Goal: Task Accomplishment & Management: Use online tool/utility

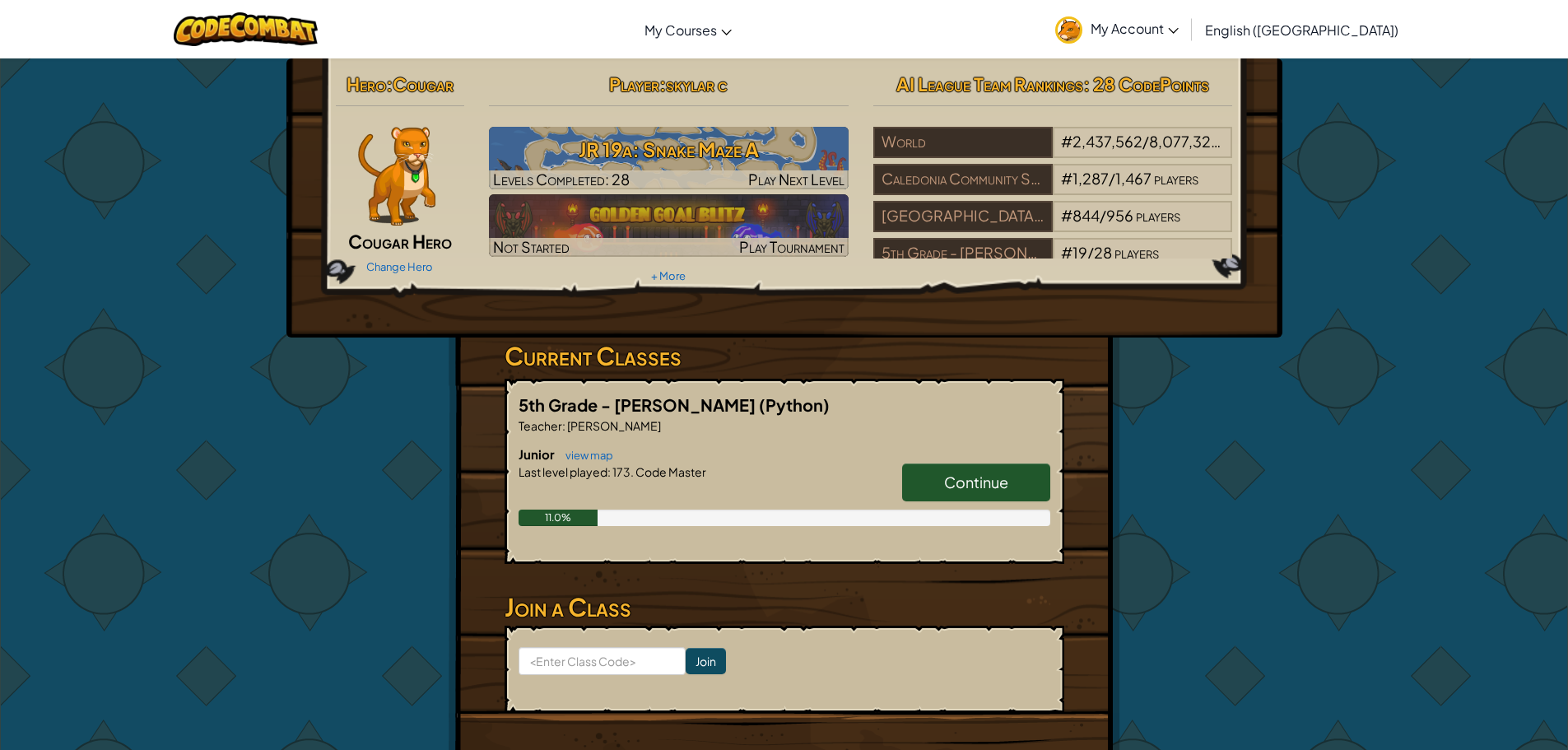
click at [984, 493] on link "Continue" at bounding box center [975, 483] width 148 height 38
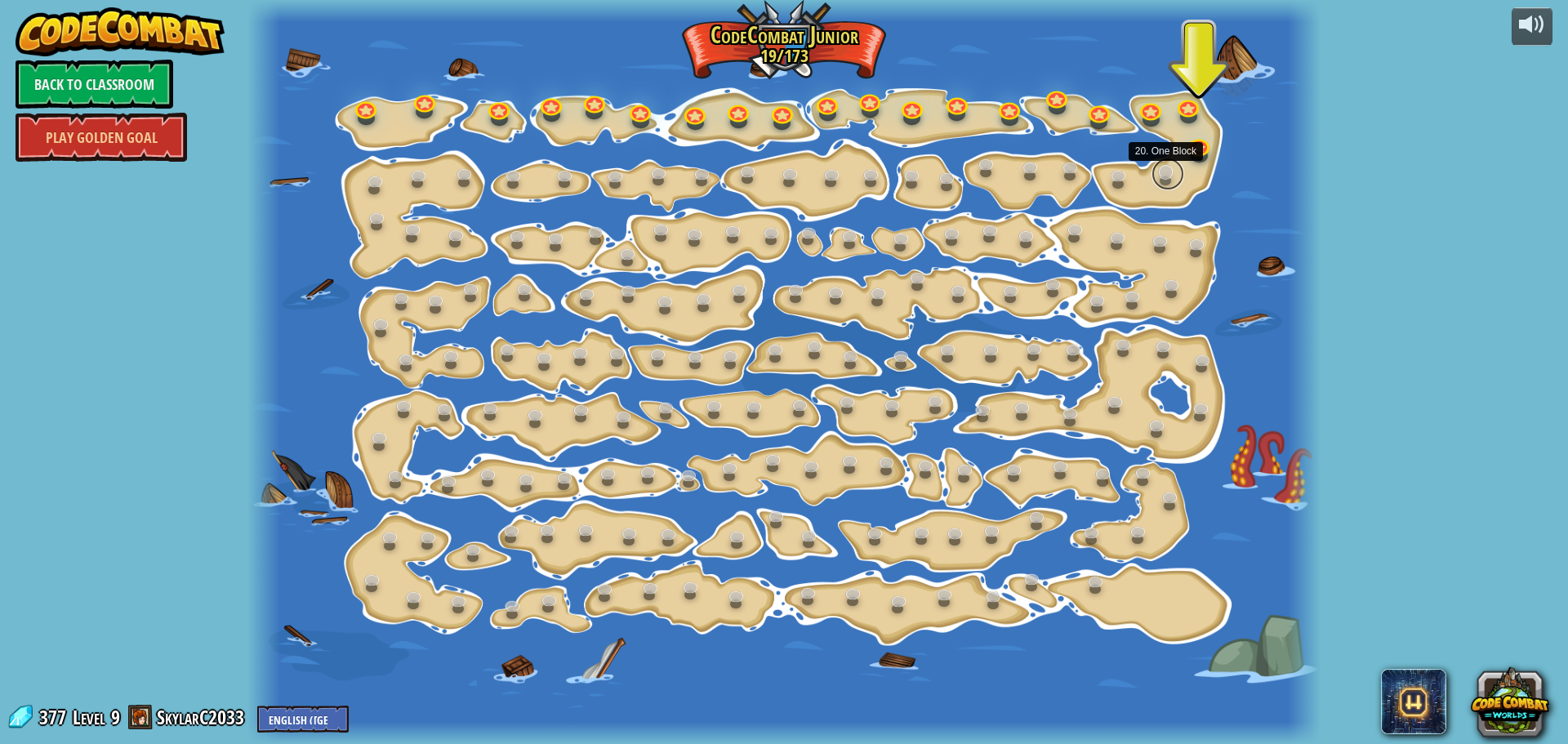
click at [1162, 184] on link at bounding box center [1167, 173] width 33 height 33
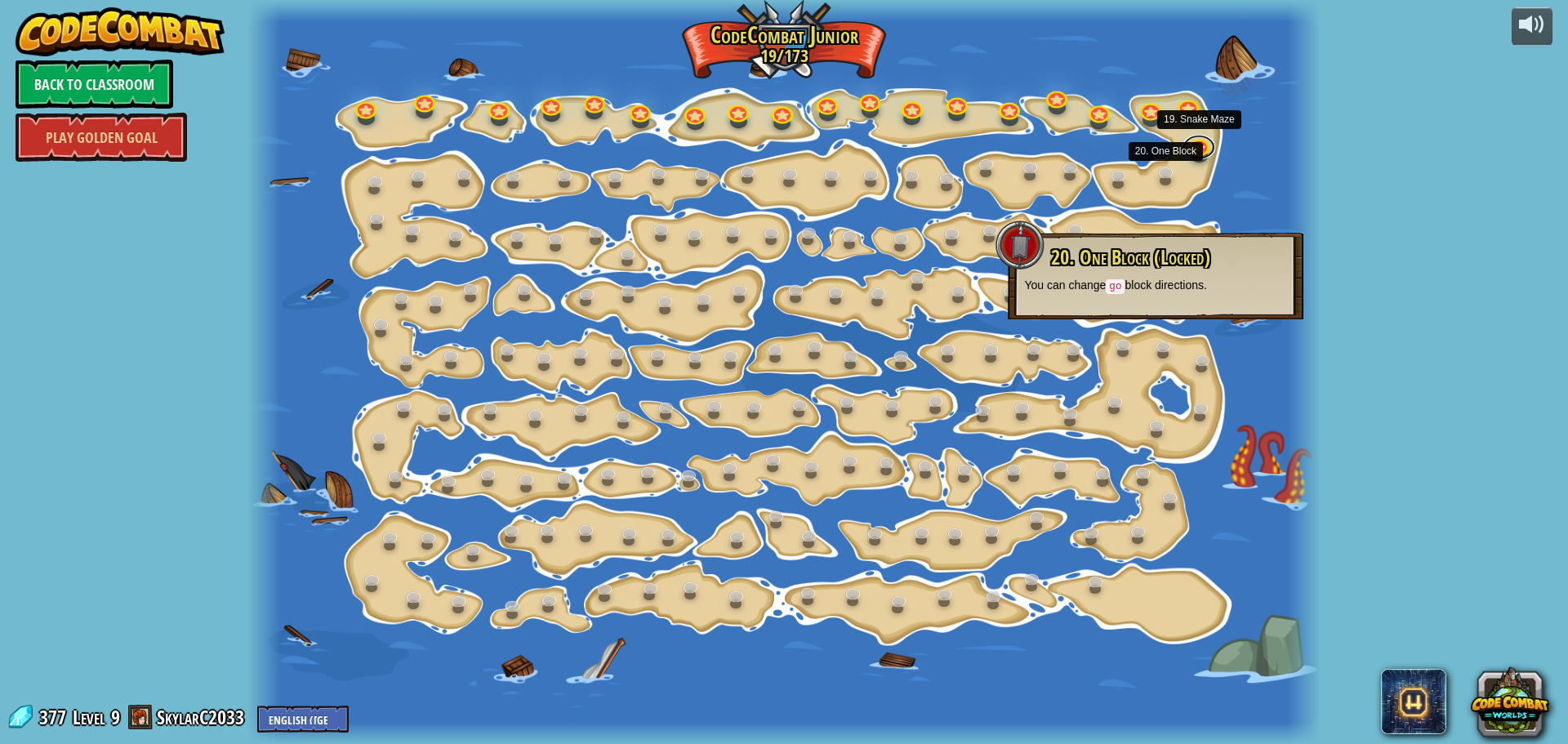
click at [1185, 151] on div "15. Step Change Change step arguments. 15a. Step Change A (practice) 11. Go Sma…" at bounding box center [783, 372] width 1073 height 744
click at [1193, 151] on link at bounding box center [1199, 143] width 33 height 33
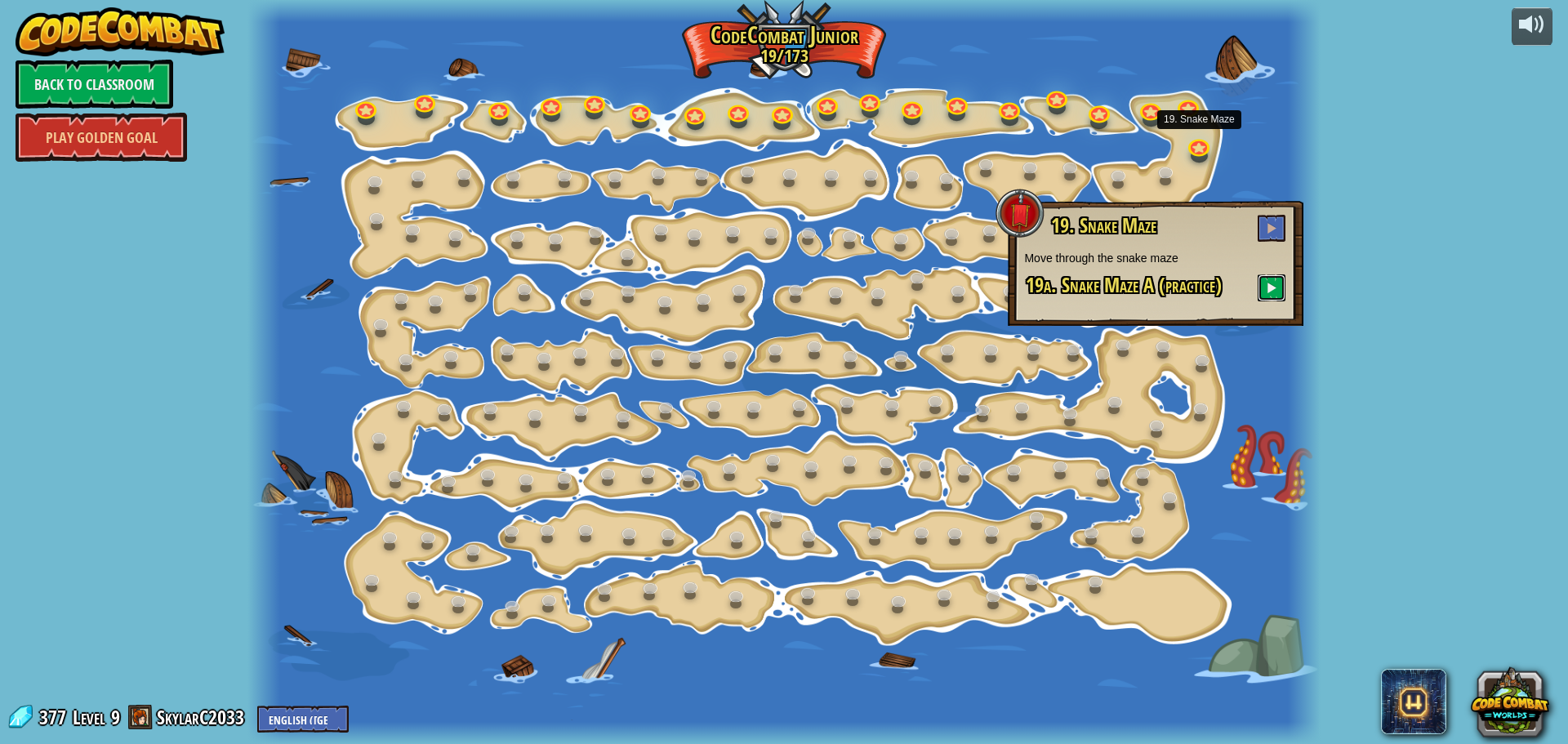
click at [1281, 276] on button at bounding box center [1271, 288] width 27 height 27
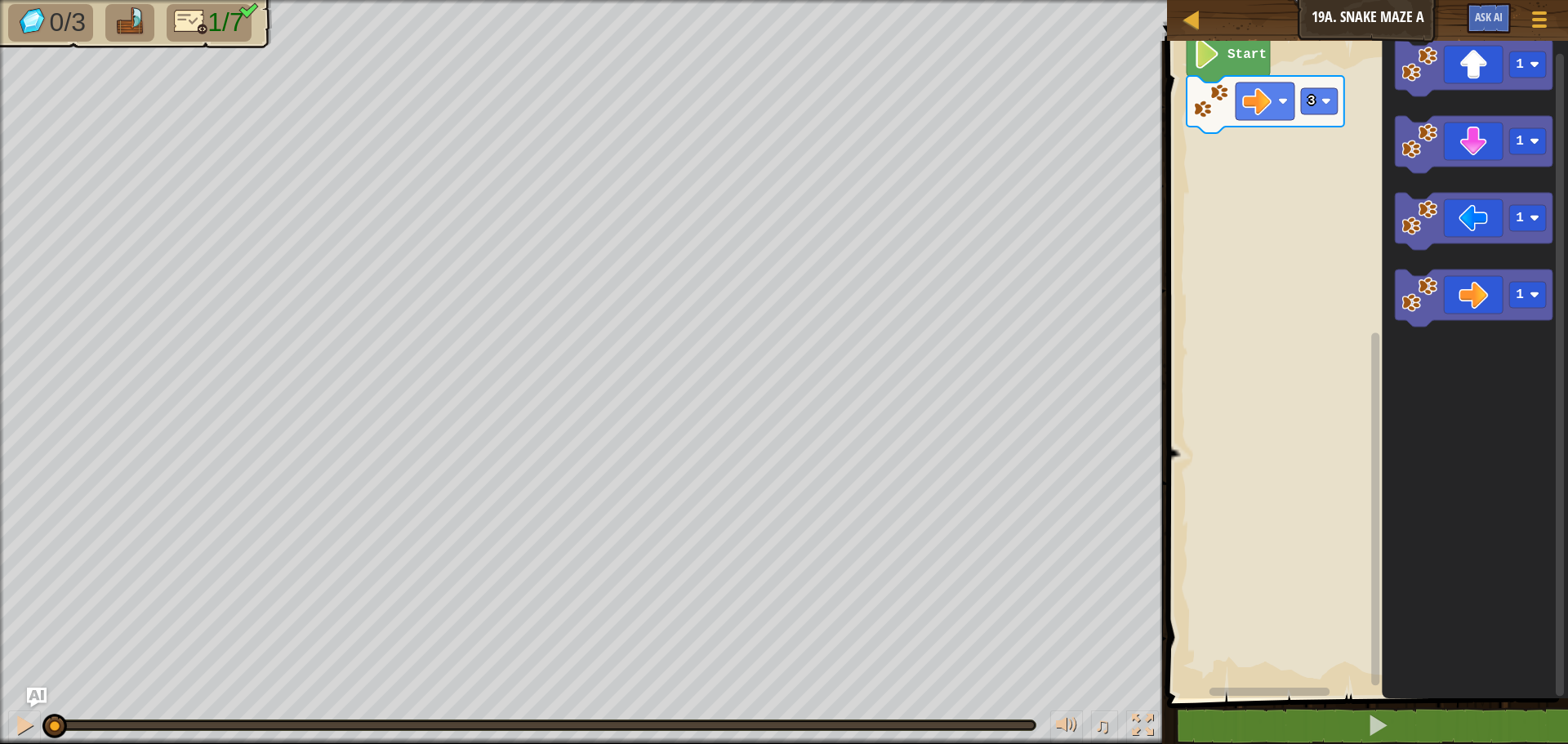
drag, startPoint x: 1134, startPoint y: 734, endPoint x: 1131, endPoint y: 818, distance: 84.1
click at [1132, 720] on div at bounding box center [1143, 725] width 21 height 21
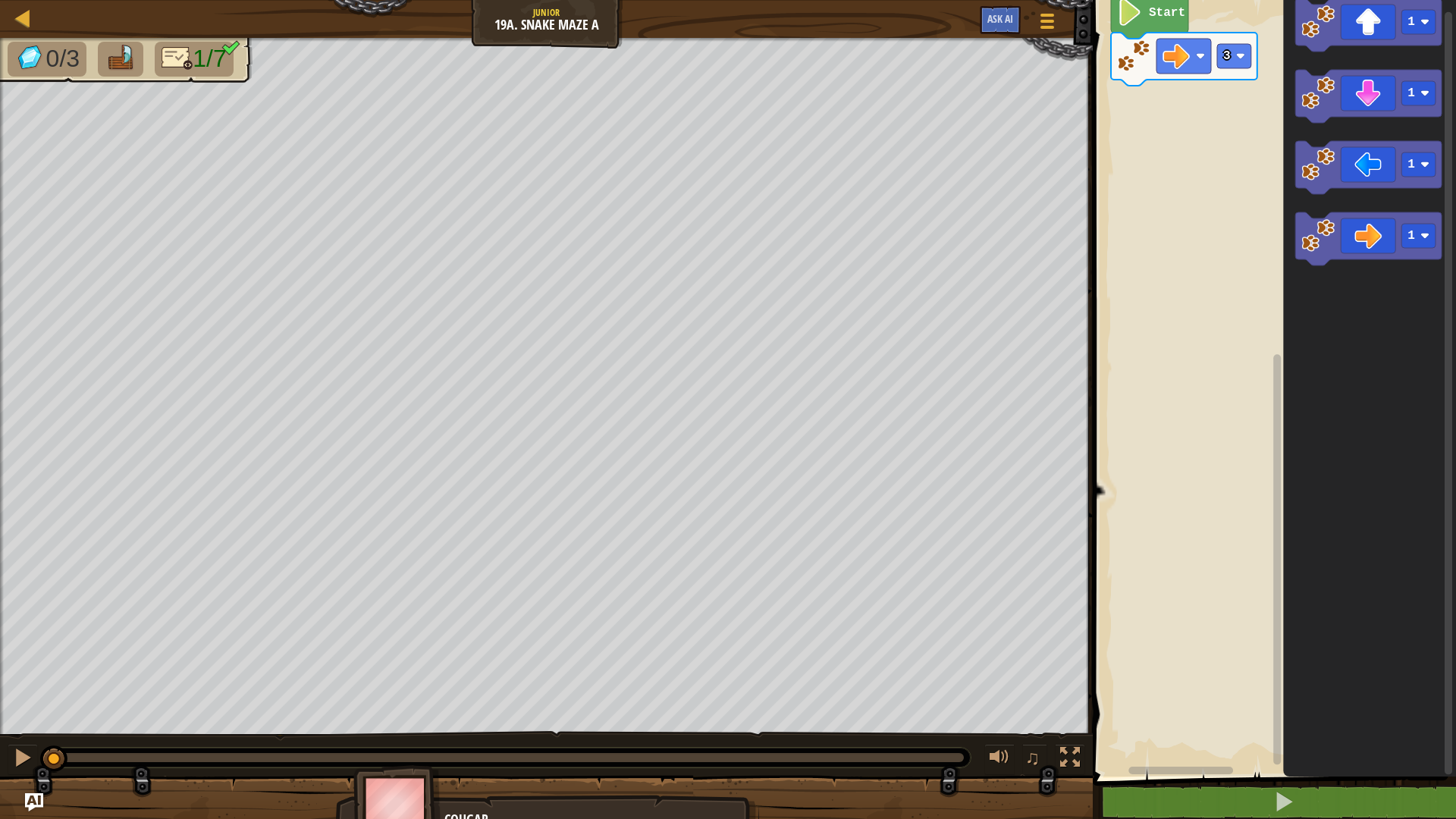
click at [1050, 690] on div "♫" at bounding box center [1031, 758] width 109 height 31
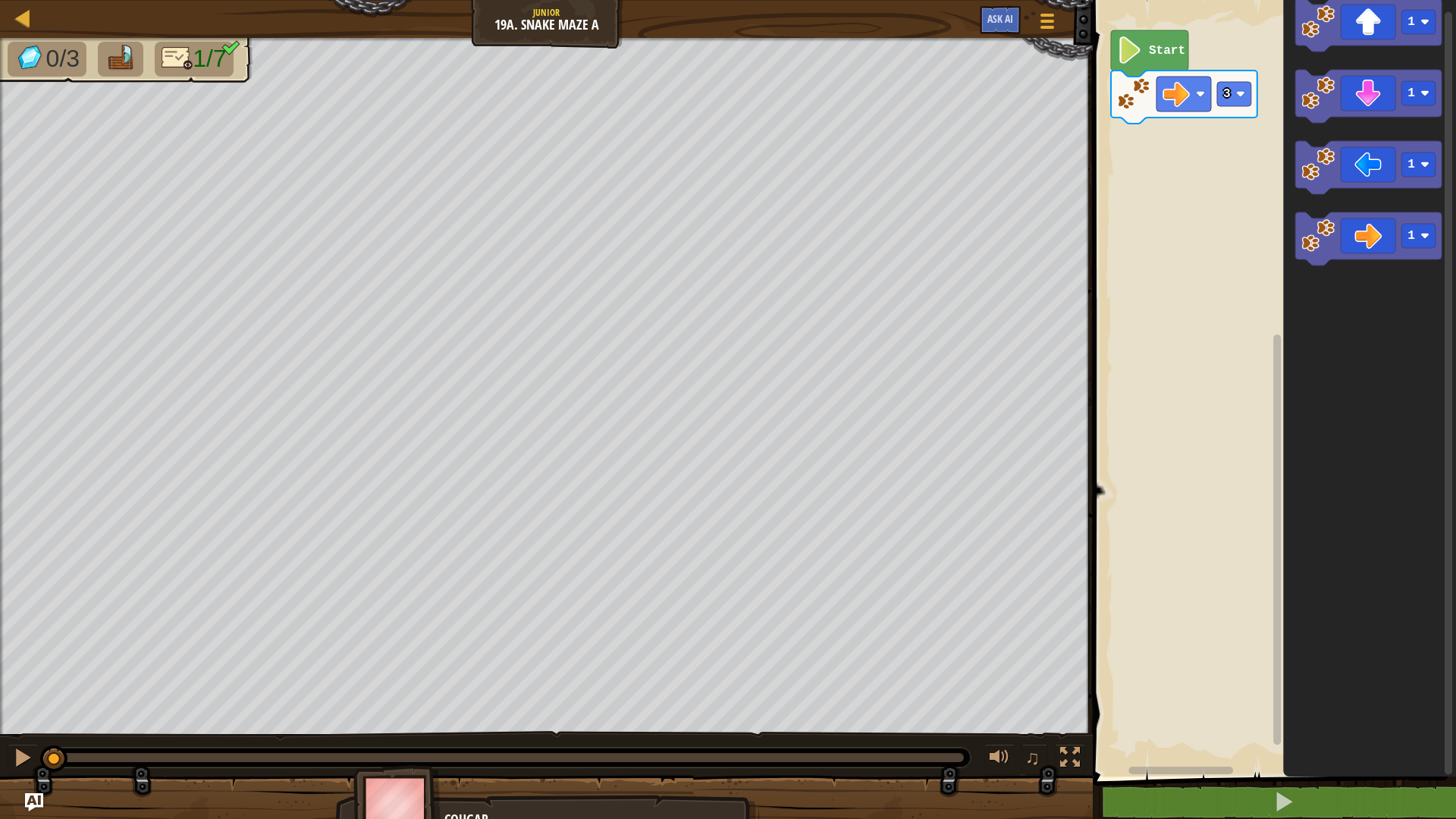
click at [638, 10] on div "Map Junior 19a. Snake Maze A Game Menu Ask AI 1 ההההההההההההההההההההההההההההההה…" at bounding box center [728, 410] width 1456 height 819
click at [1065, 690] on div "♫" at bounding box center [546, 754] width 1093 height 46
click at [1069, 690] on button at bounding box center [1070, 758] width 31 height 31
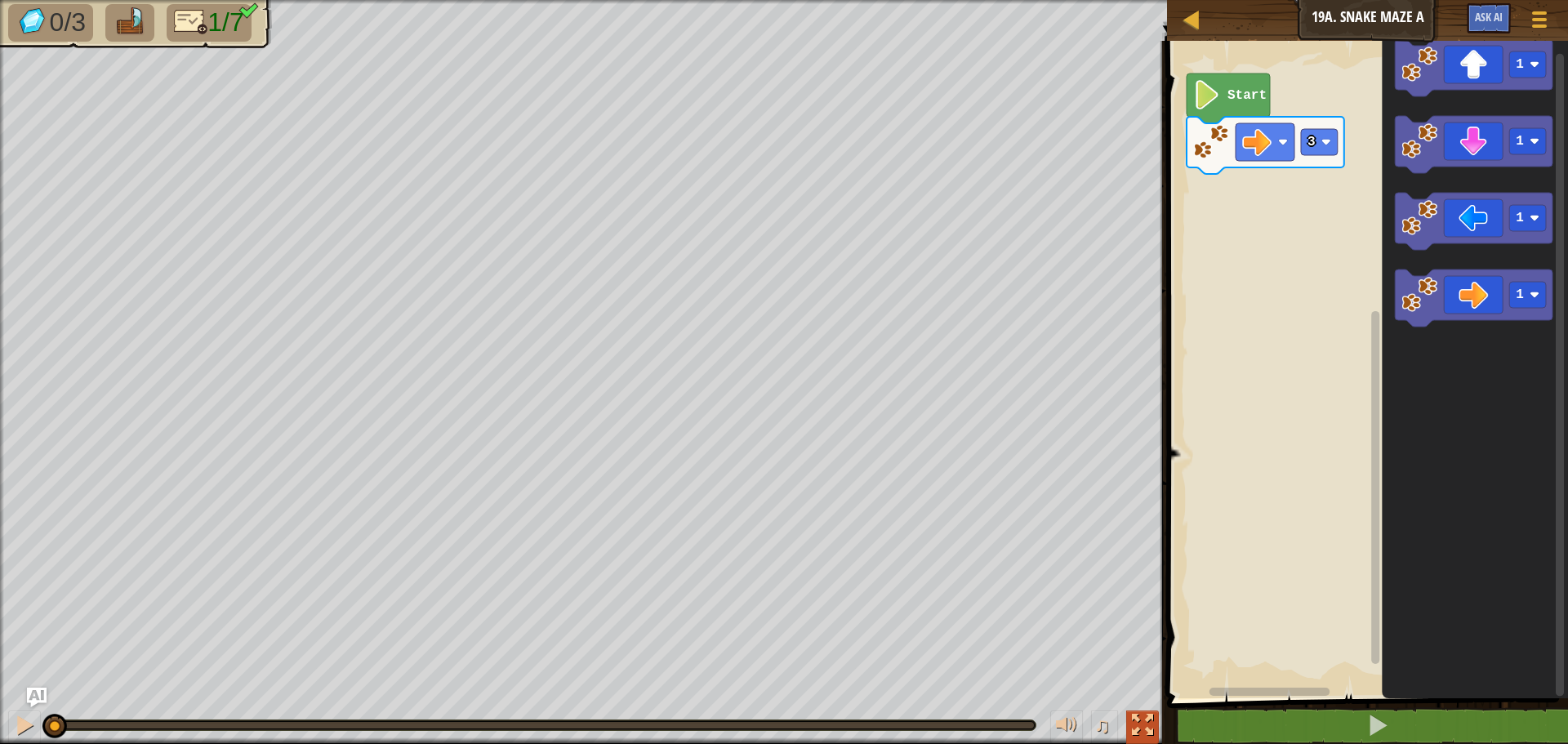
click at [1154, 722] on button at bounding box center [1142, 726] width 33 height 33
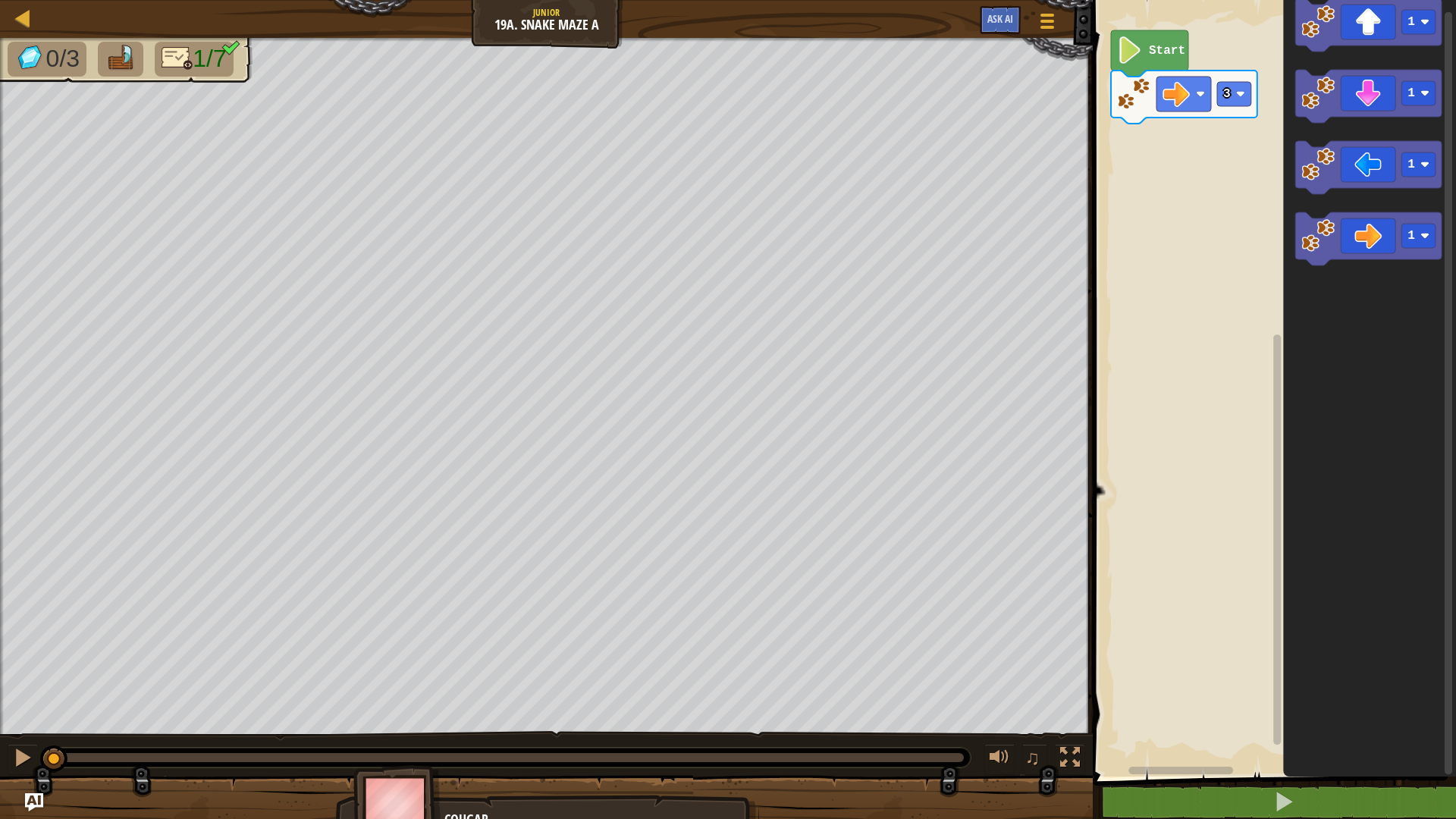
click at [1074, 690] on div "♫" at bounding box center [546, 754] width 1093 height 46
click at [1070, 690] on div at bounding box center [1070, 757] width 19 height 19
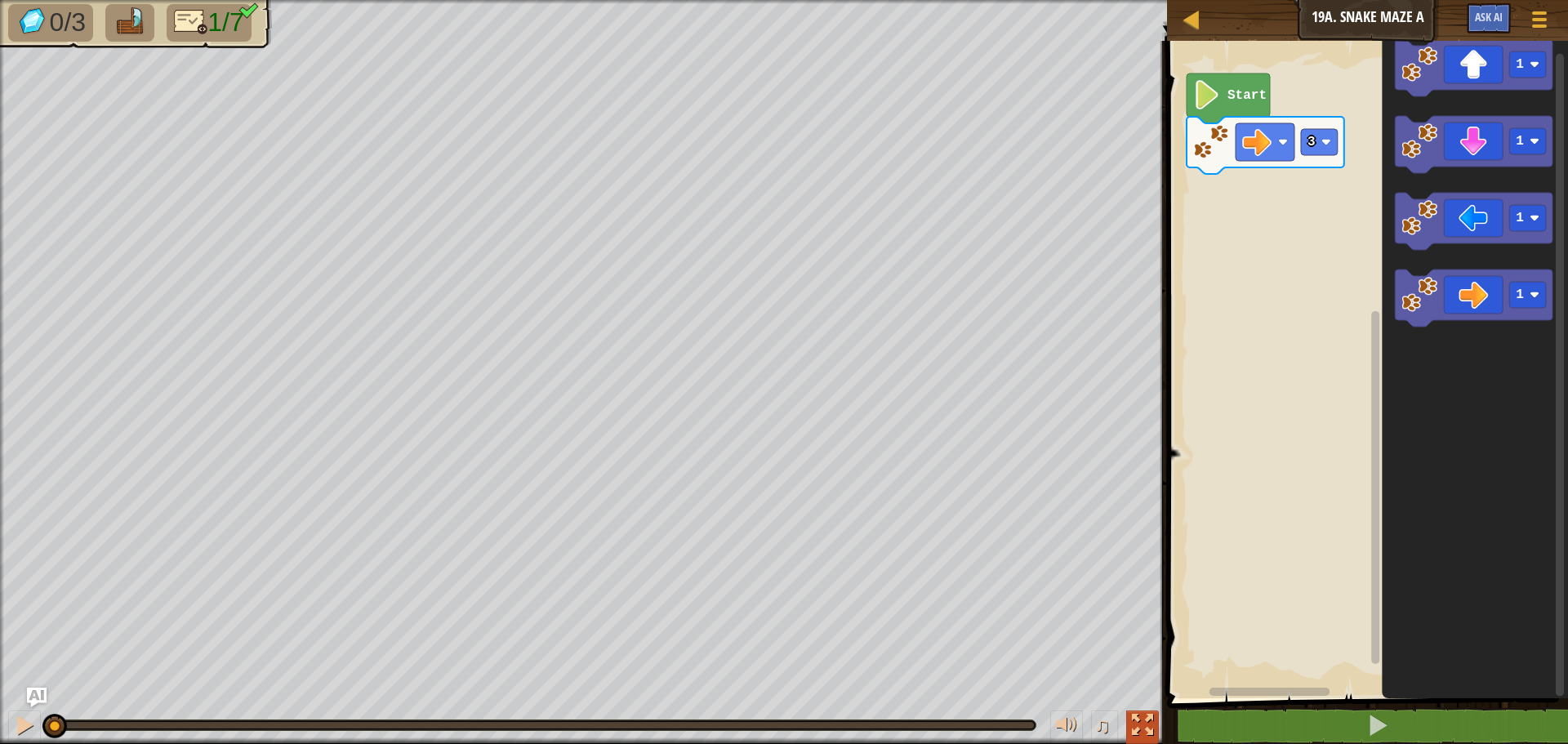
click at [1136, 728] on div at bounding box center [1143, 725] width 21 height 21
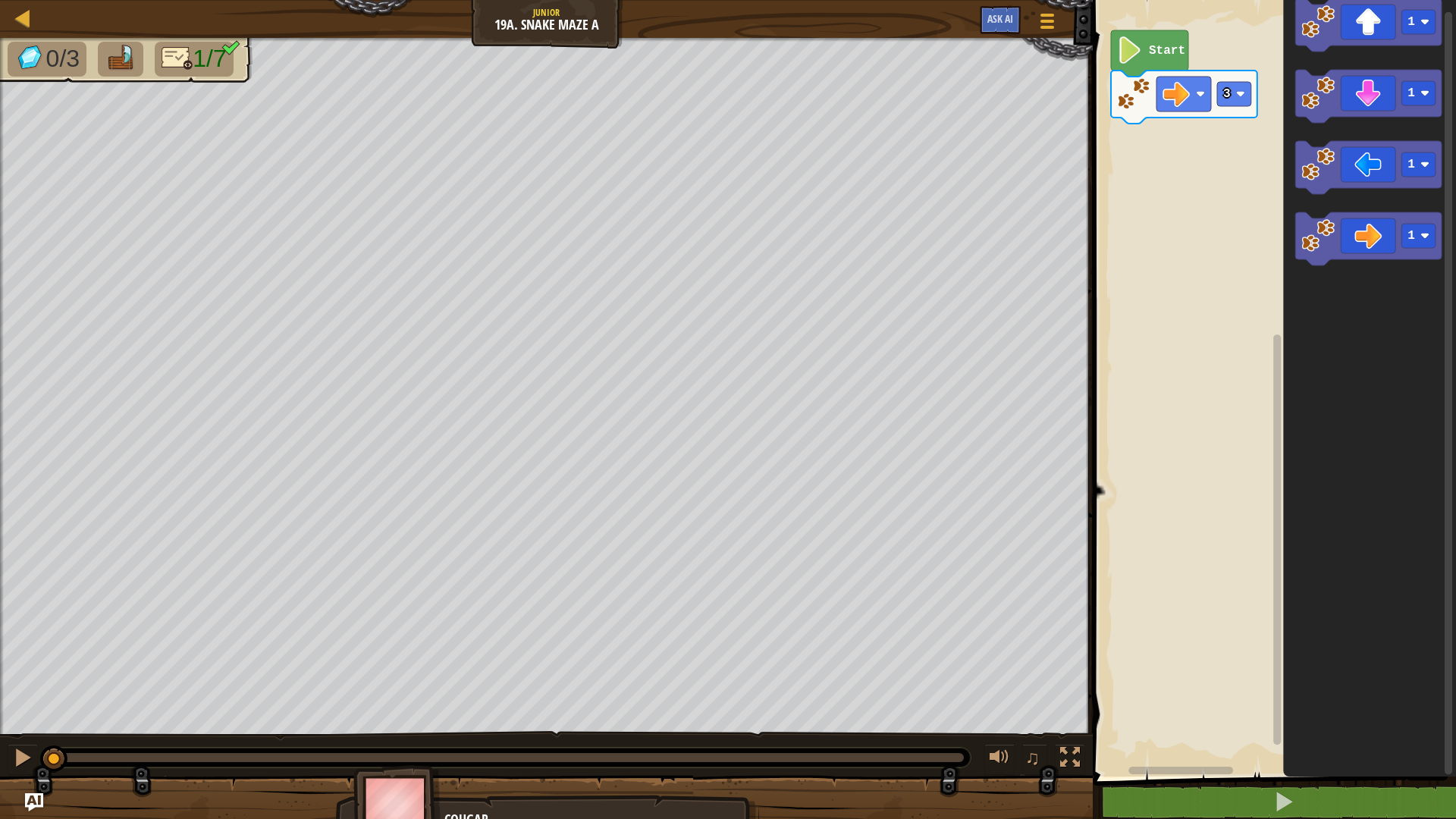
drag, startPoint x: 485, startPoint y: 813, endPoint x: 439, endPoint y: 779, distance: 57.2
click at [439, 690] on div "Cougar" at bounding box center [546, 806] width 1093 height 61
click at [276, 690] on div "0/3 1/7 ♫ Cougar" at bounding box center [728, 437] width 1456 height 799
drag, startPoint x: 35, startPoint y: 752, endPoint x: 42, endPoint y: 732, distance: 21.2
click at [42, 690] on div "♫" at bounding box center [546, 754] width 1093 height 46
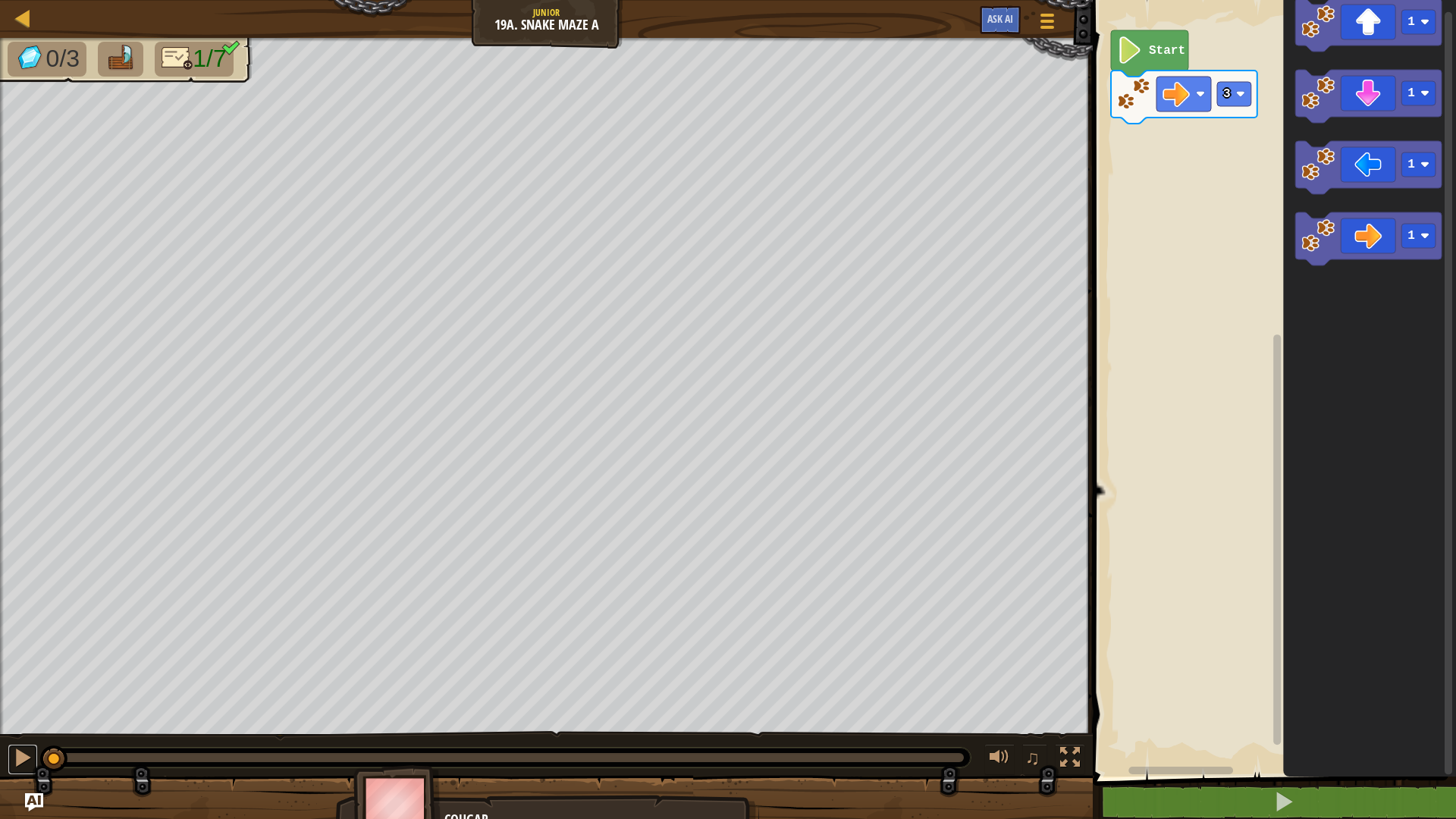
drag, startPoint x: 19, startPoint y: 747, endPoint x: 43, endPoint y: 748, distance: 24.0
click at [41, 690] on div "♫" at bounding box center [546, 754] width 1093 height 46
click at [18, 690] on div "♫" at bounding box center [546, 754] width 1093 height 46
drag, startPoint x: 54, startPoint y: 743, endPoint x: 46, endPoint y: 742, distance: 8.1
click at [62, 690] on div "♫" at bounding box center [546, 754] width 1093 height 46
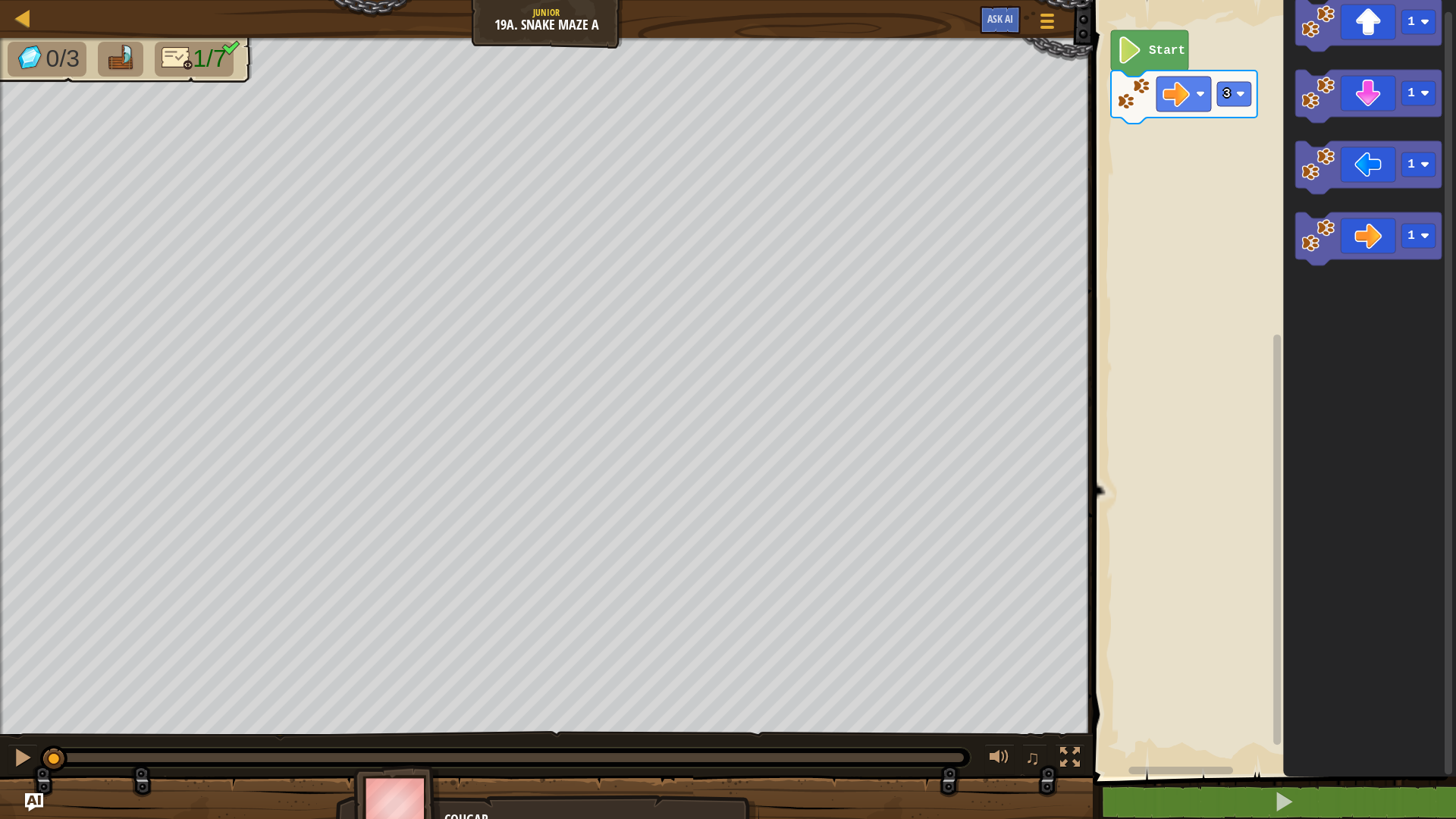
click at [47, 690] on div "♫" at bounding box center [546, 754] width 1093 height 46
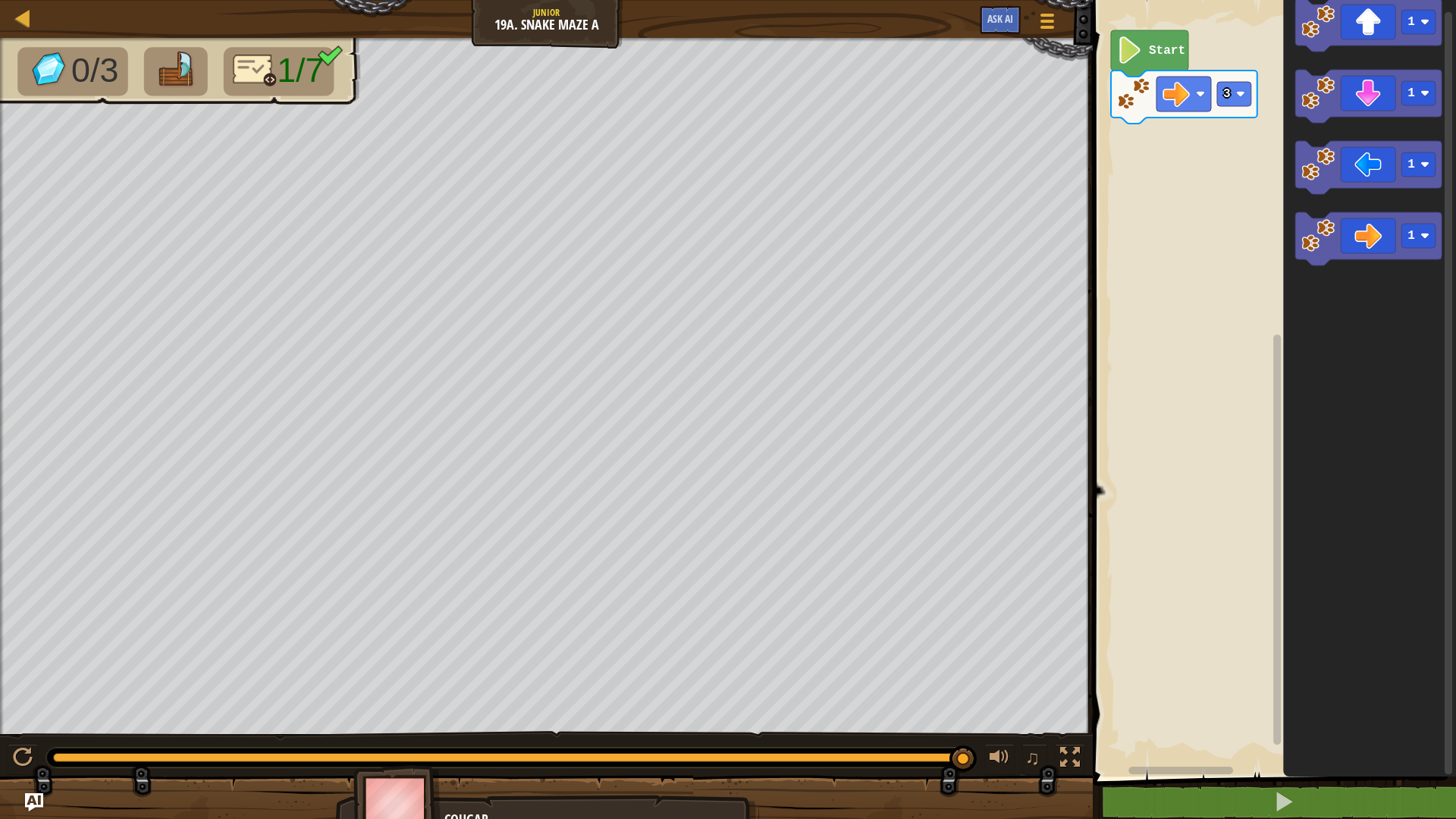
drag, startPoint x: 62, startPoint y: 752, endPoint x: 1124, endPoint y: 728, distance: 1062.3
click at [1181, 690] on div "Map Junior 19a. Snake Maze A Game Menu Ask AI 1 ההההההההההההההההההההההההההההההה…" at bounding box center [728, 410] width 1456 height 819
click at [981, 690] on div "0/3 1/7 ♫ Cougar" at bounding box center [728, 437] width 1456 height 799
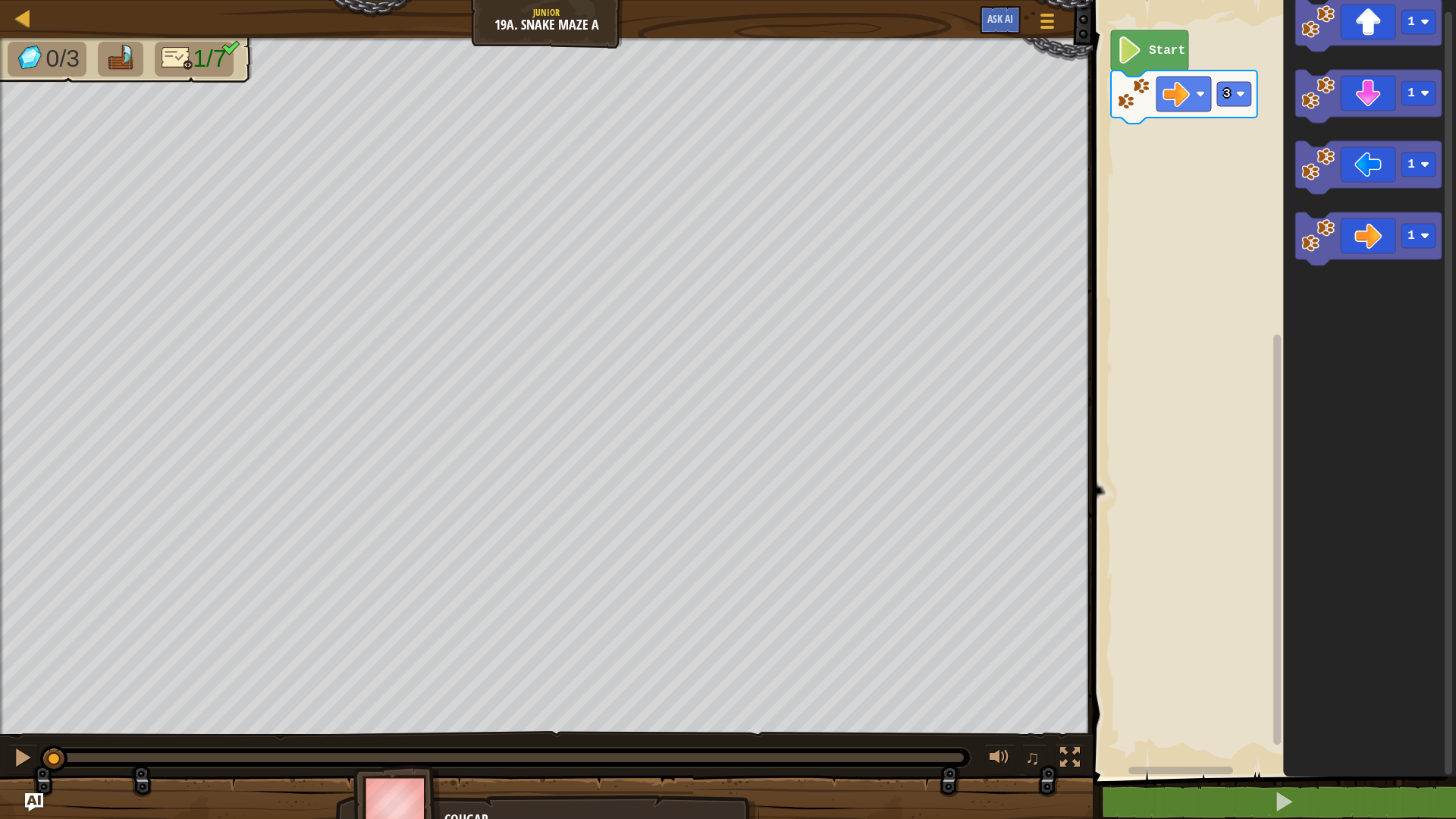
drag, startPoint x: 951, startPoint y: 750, endPoint x: 40, endPoint y: 16, distance: 1169.9
click at [36, 47] on div "0/3 1/7 ♫ Cougar" at bounding box center [728, 437] width 1456 height 799
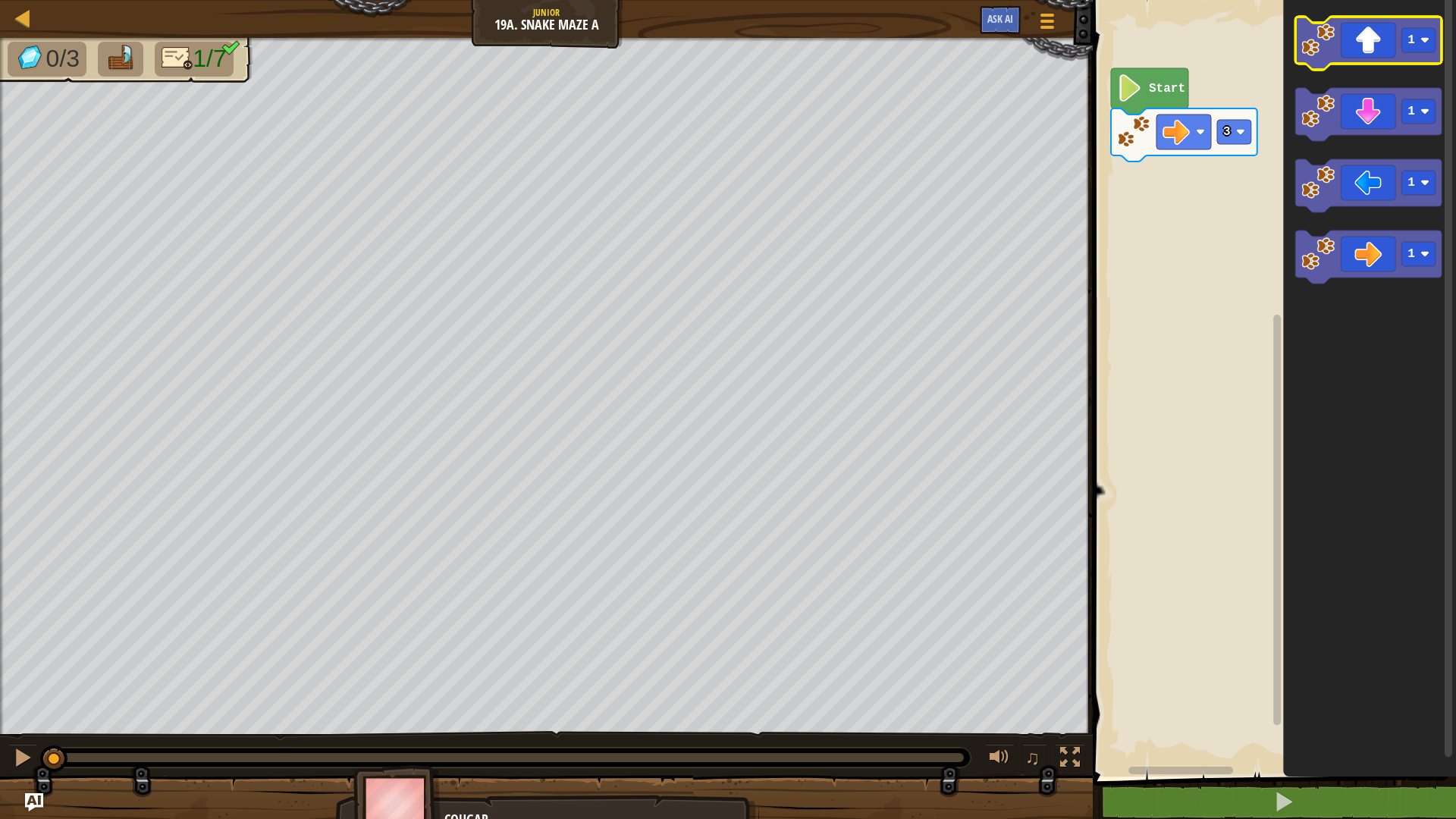
click at [1414, 58] on icon "Blockly Workspace" at bounding box center [1368, 43] width 146 height 53
click at [1417, 52] on rect "Blockly Workspace" at bounding box center [1418, 40] width 34 height 25
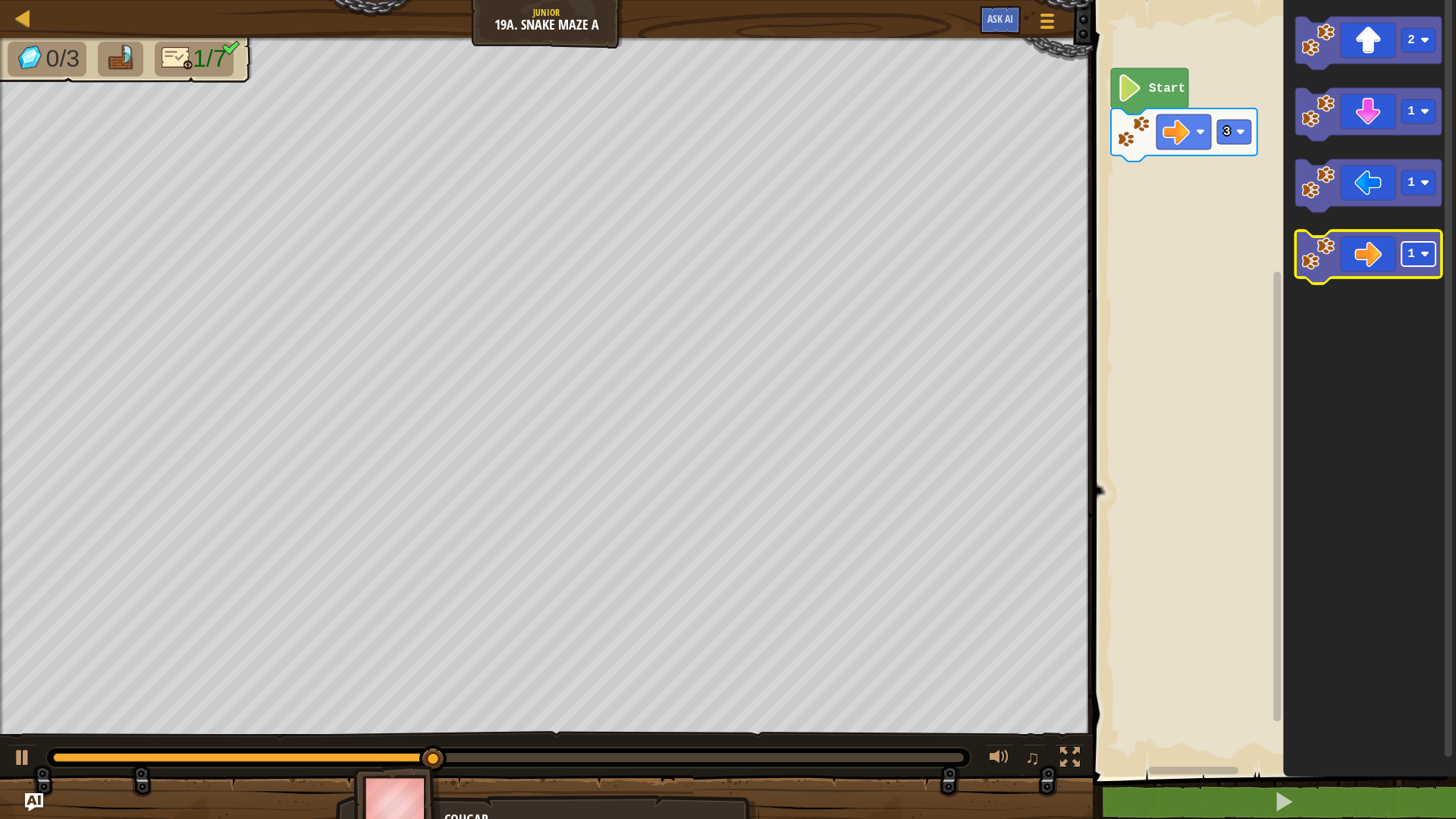
click at [1410, 253] on text "1" at bounding box center [1411, 254] width 8 height 14
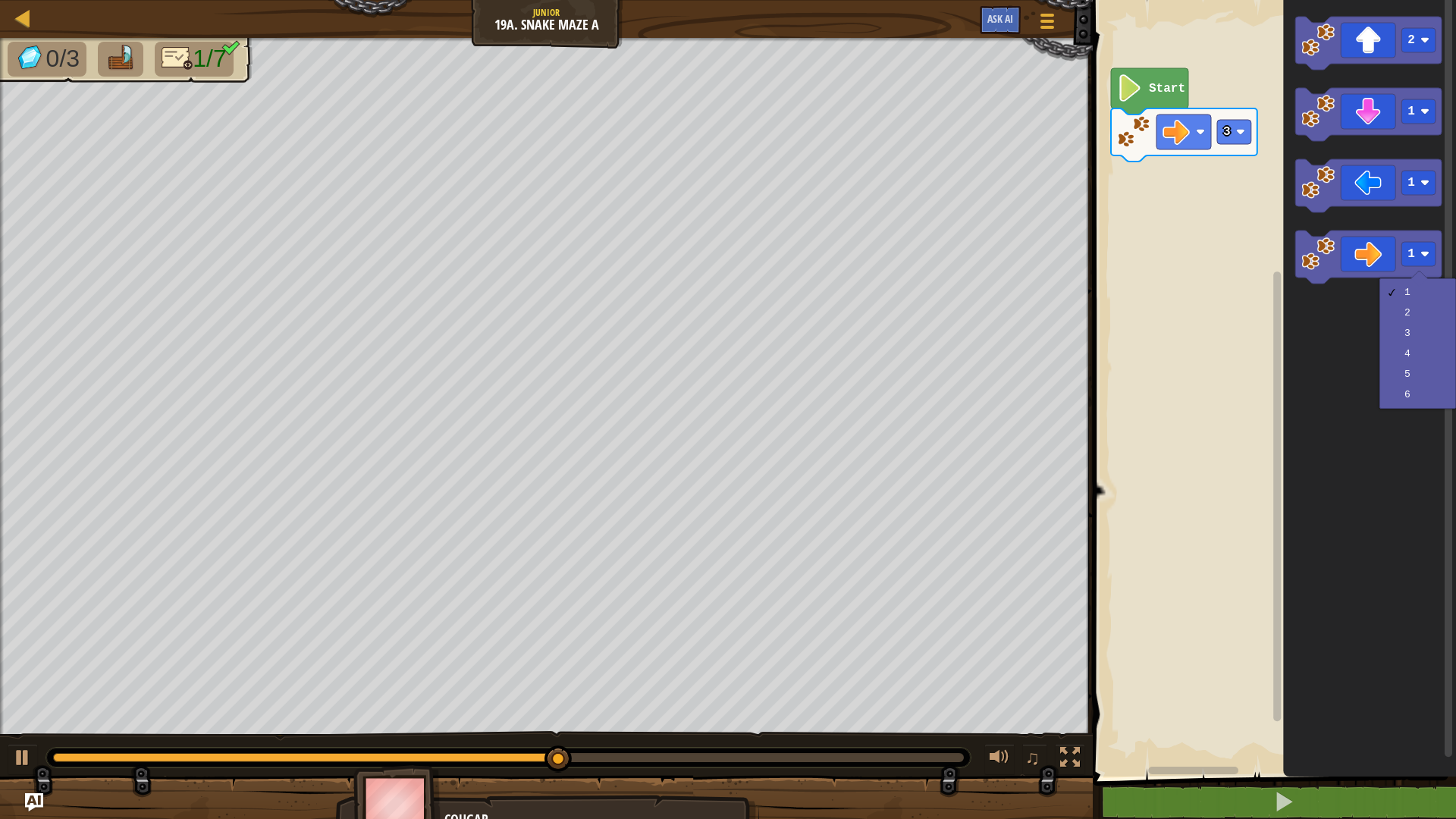
click at [1325, 355] on icon "Blockly Workspace" at bounding box center [1369, 384] width 173 height 784
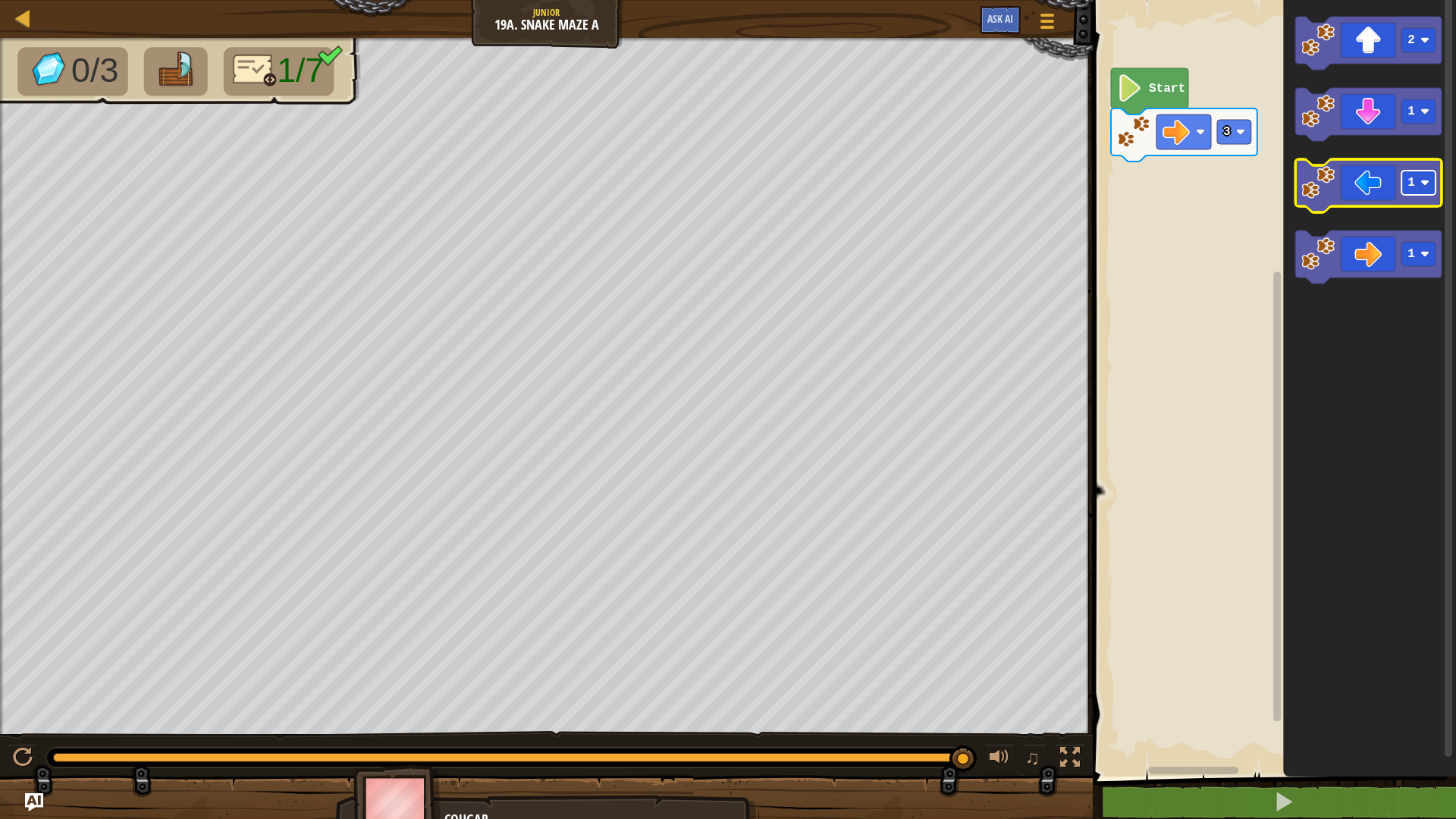
click at [1436, 180] on rect "Blockly Workspace" at bounding box center [1418, 183] width 34 height 25
click at [1430, 266] on rect "Blockly Workspace" at bounding box center [1418, 254] width 34 height 25
click at [1205, 291] on rect "Blockly Workspace" at bounding box center [1272, 384] width 368 height 784
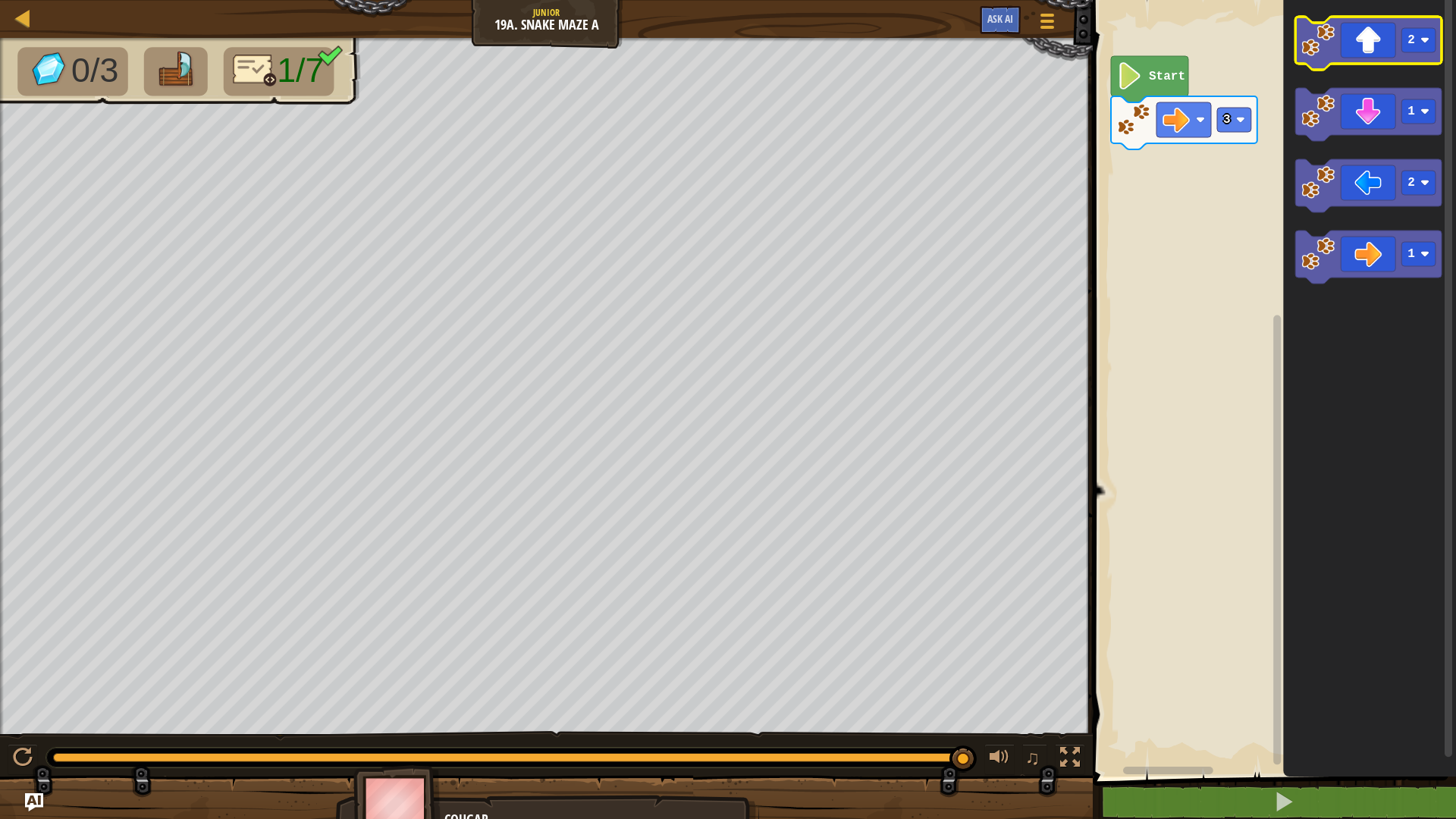
click at [1372, 31] on icon "Blockly Workspace" at bounding box center [1368, 43] width 146 height 53
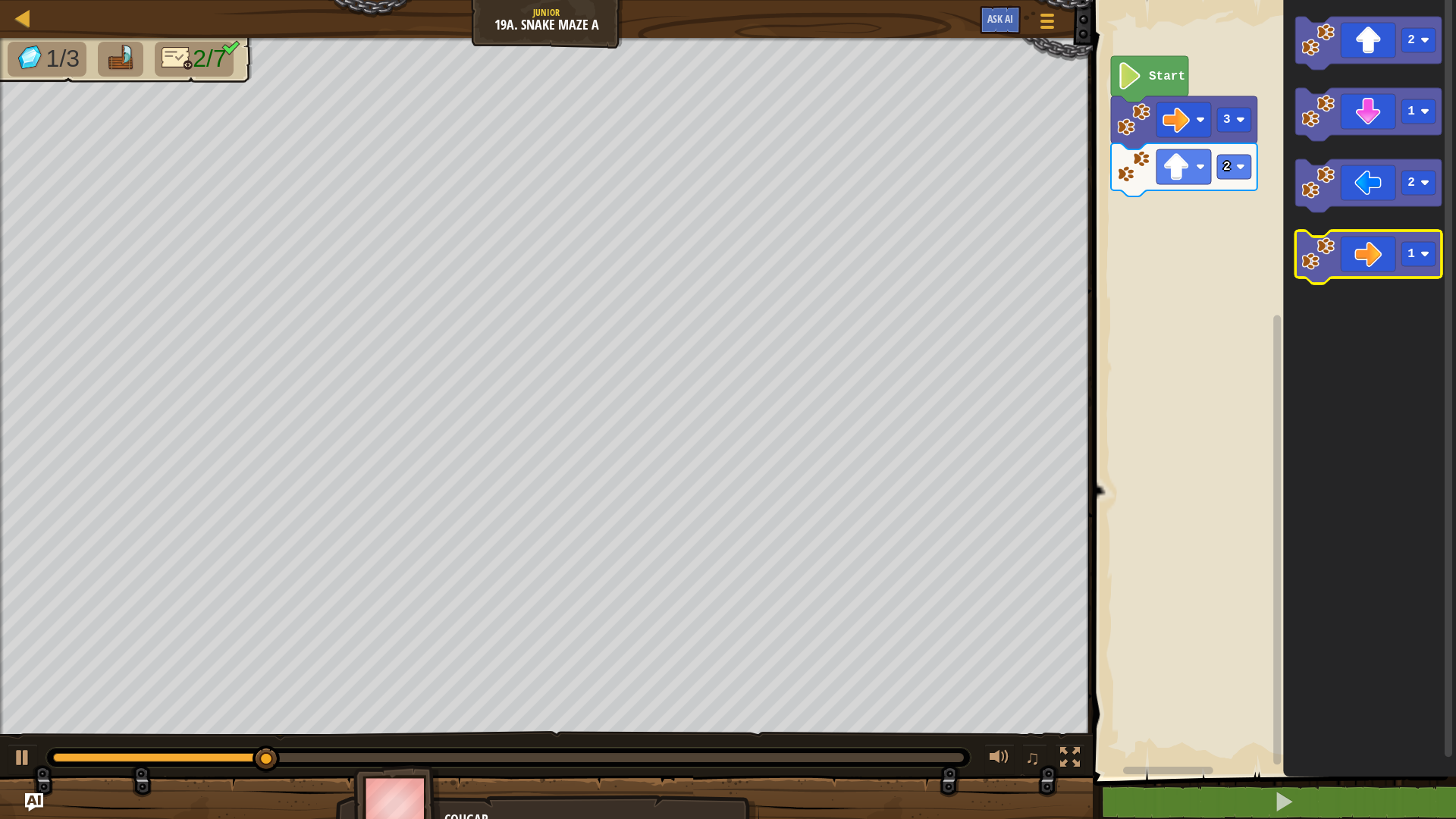
click at [1369, 243] on icon "Blockly Workspace" at bounding box center [1368, 257] width 146 height 53
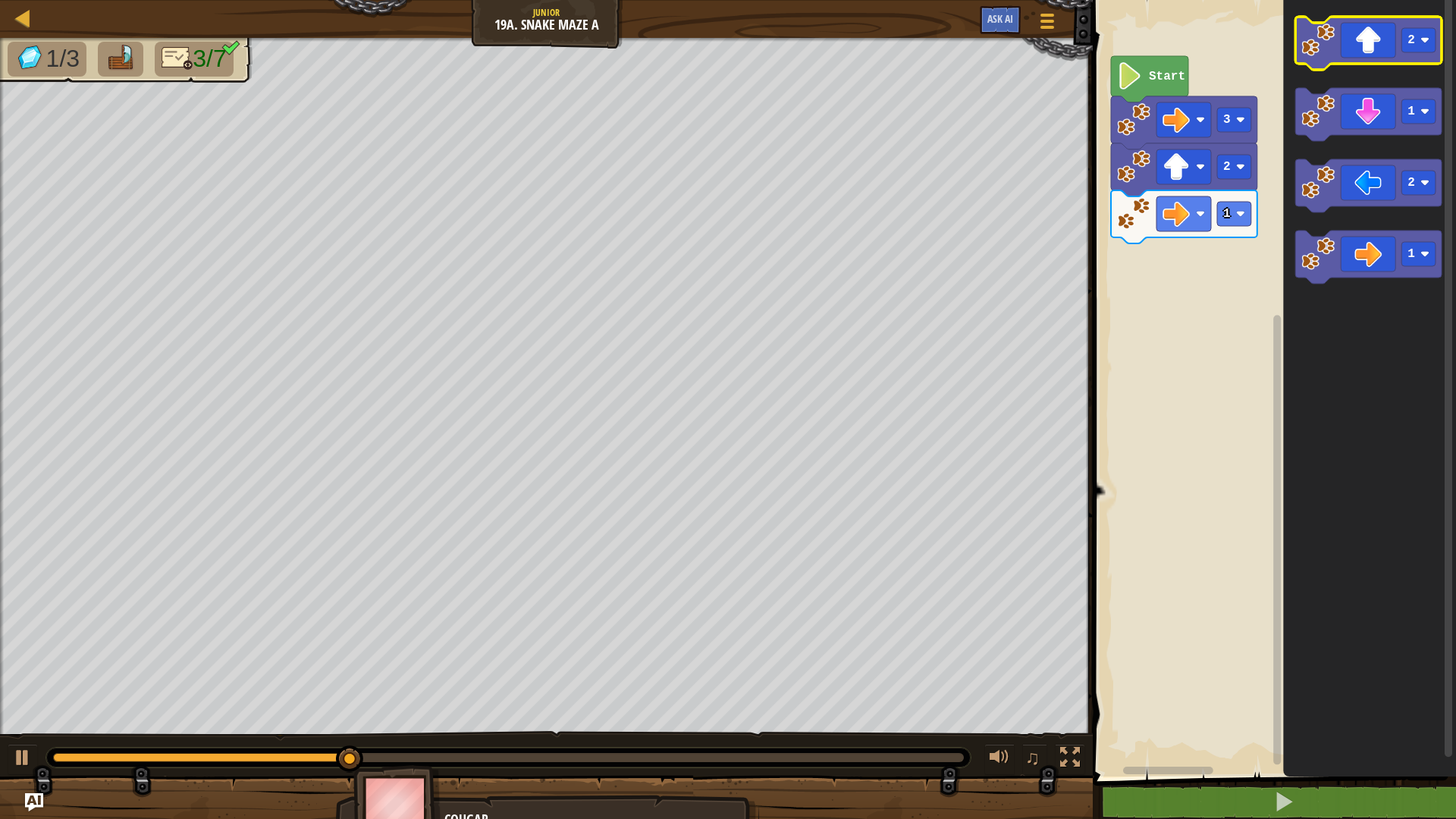
click at [1366, 48] on icon "Blockly Workspace" at bounding box center [1368, 43] width 146 height 53
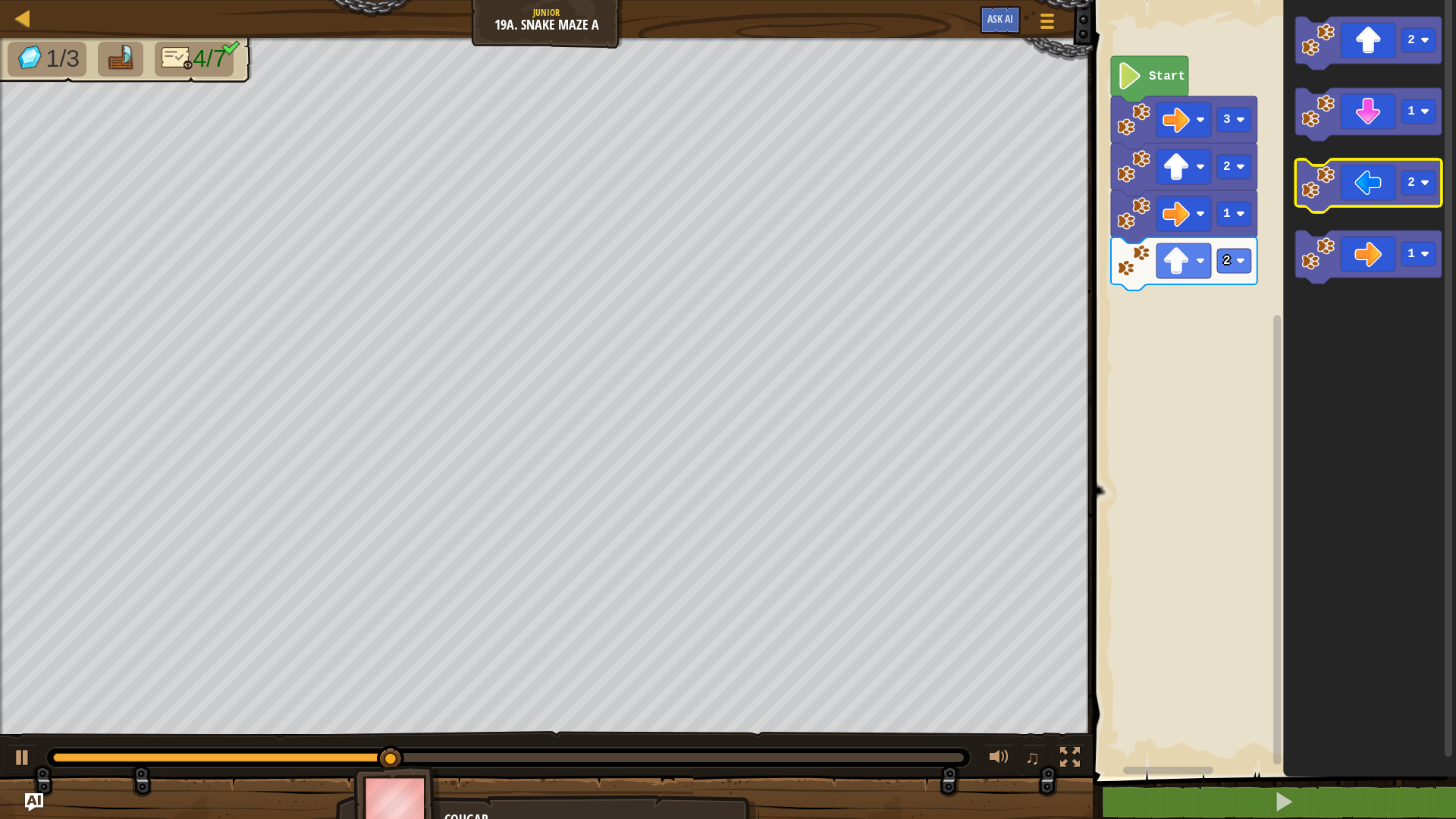
click at [1377, 174] on icon "Blockly Workspace" at bounding box center [1368, 185] width 146 height 53
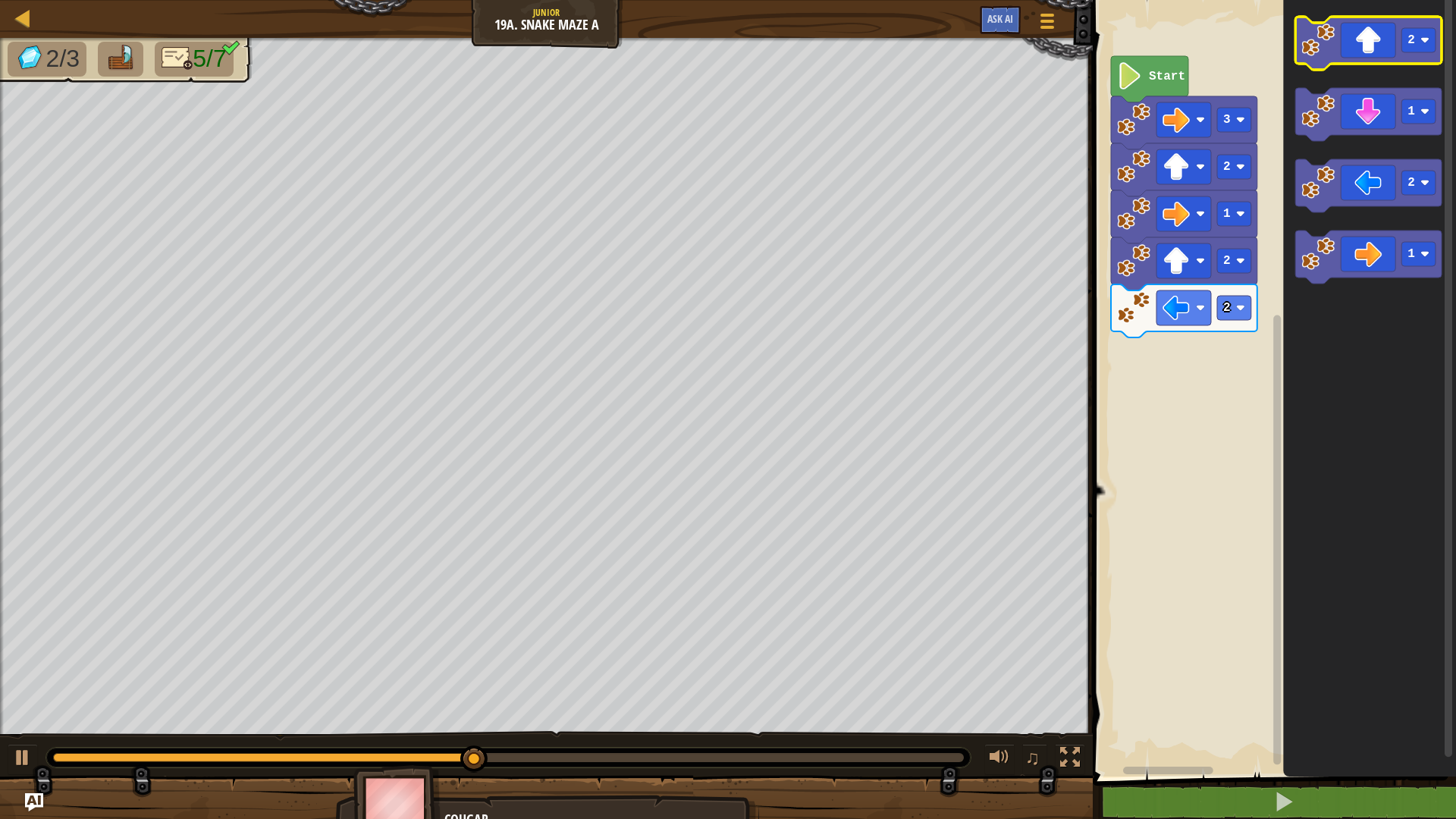
click at [1385, 57] on icon "Blockly Workspace" at bounding box center [1368, 43] width 146 height 53
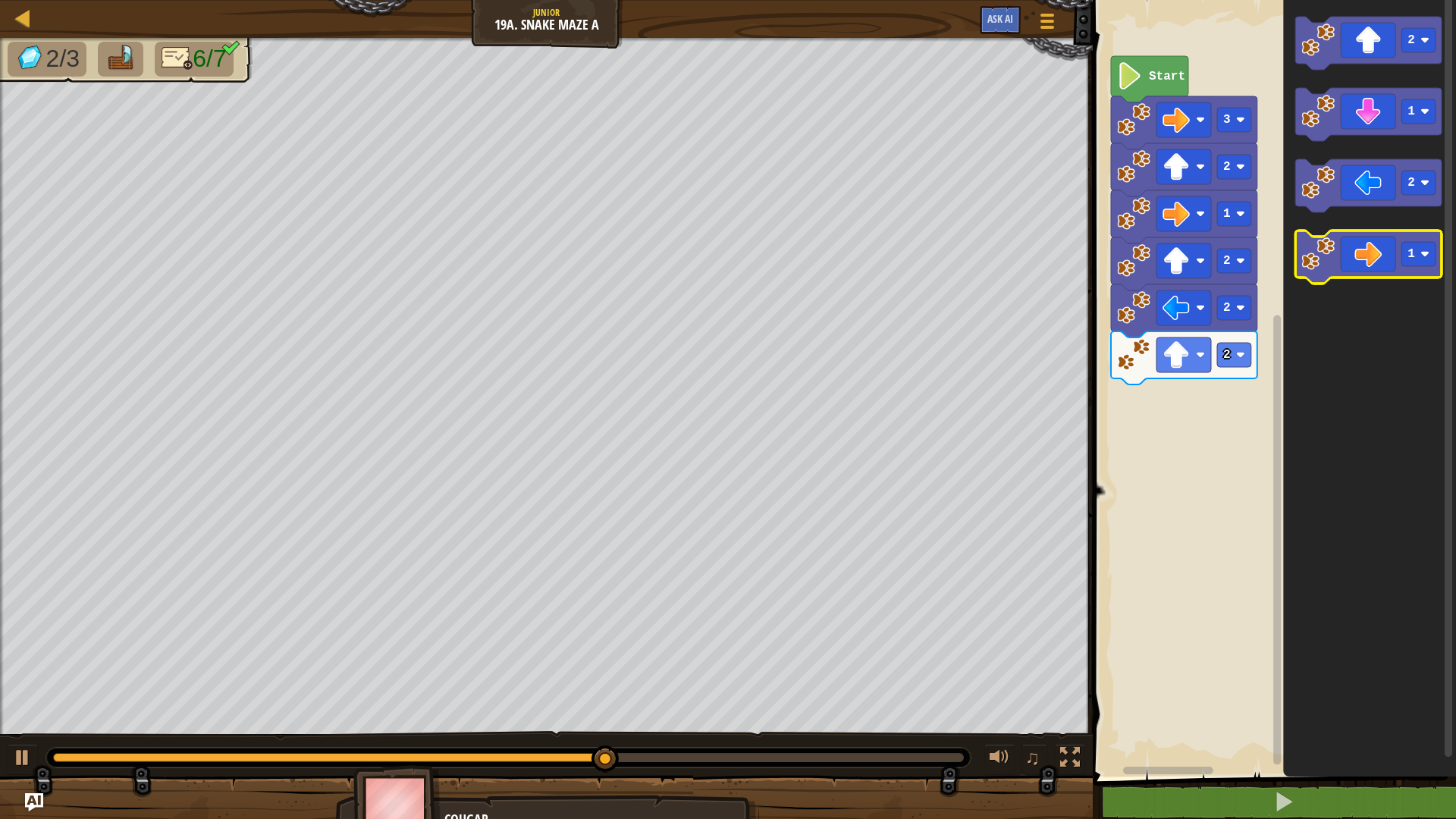
click at [1395, 269] on icon "Blockly Workspace" at bounding box center [1368, 257] width 146 height 53
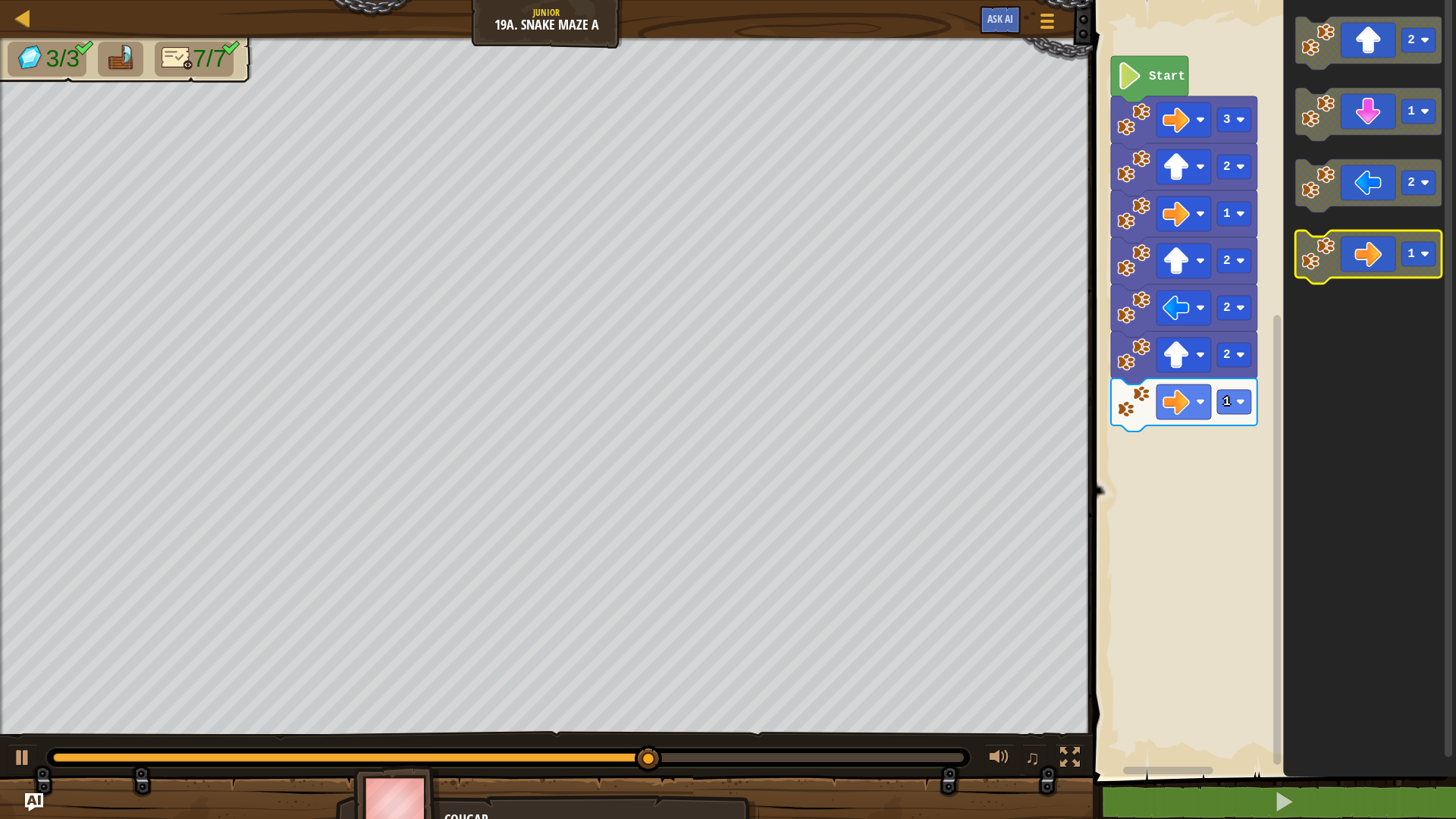
click at [1398, 257] on icon "Blockly Workspace" at bounding box center [1368, 257] width 146 height 53
click at [1385, 257] on icon "Blockly Workspace" at bounding box center [1368, 257] width 146 height 53
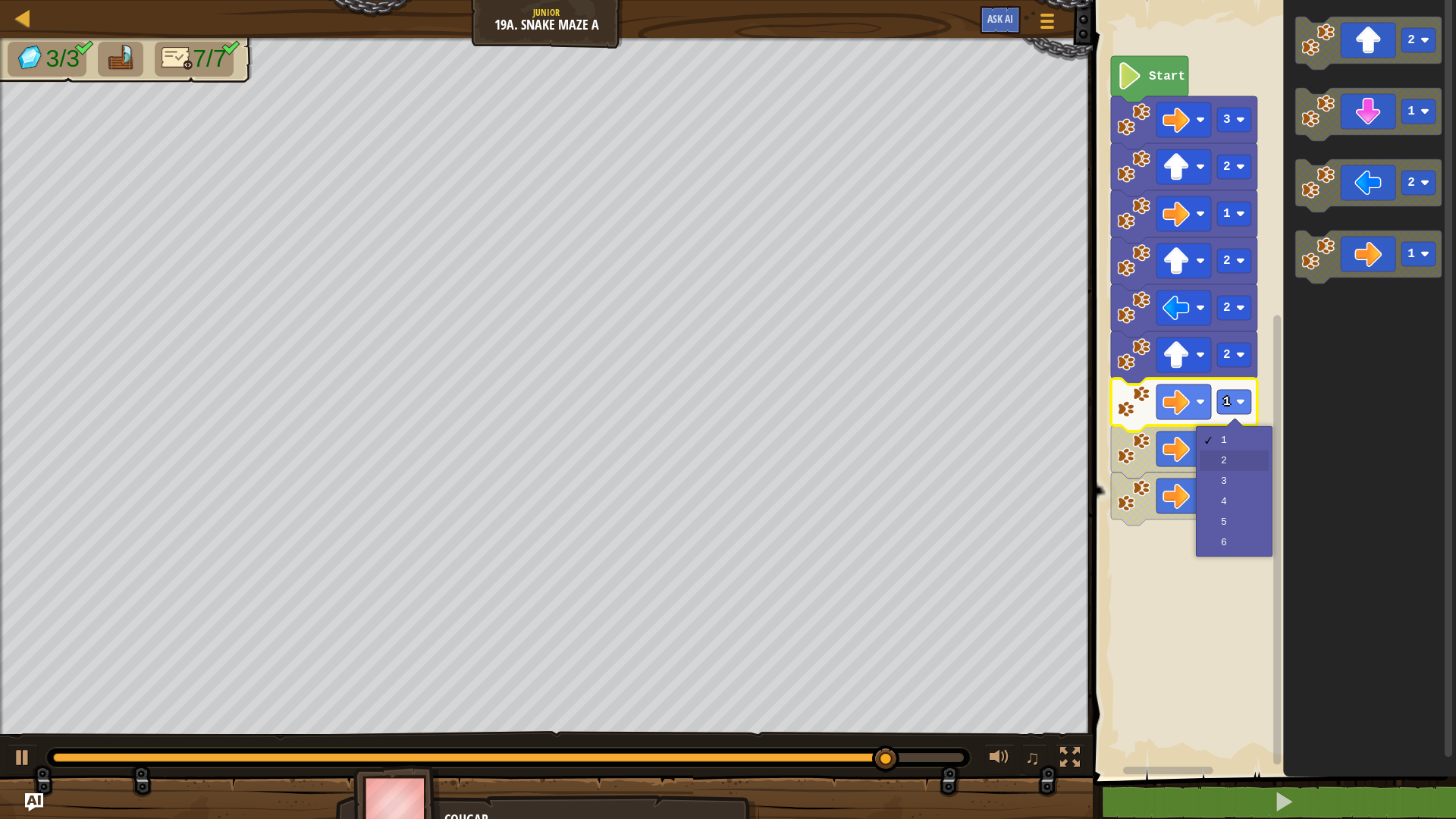
drag, startPoint x: 1223, startPoint y: 454, endPoint x: 1227, endPoint y: 441, distance: 13.6
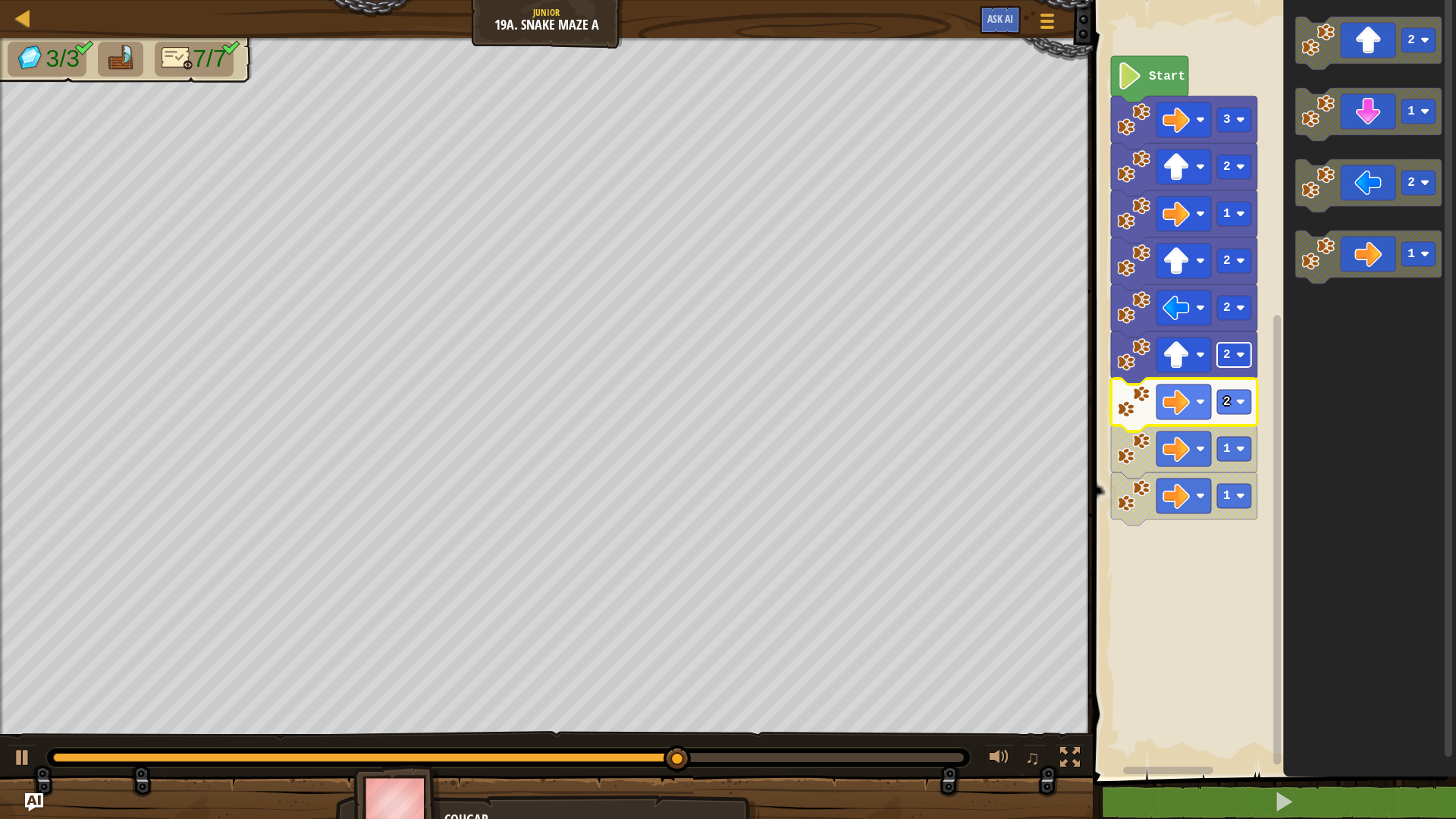
click at [1253, 363] on g "2 2 1 1" at bounding box center [1184, 428] width 146 height 194
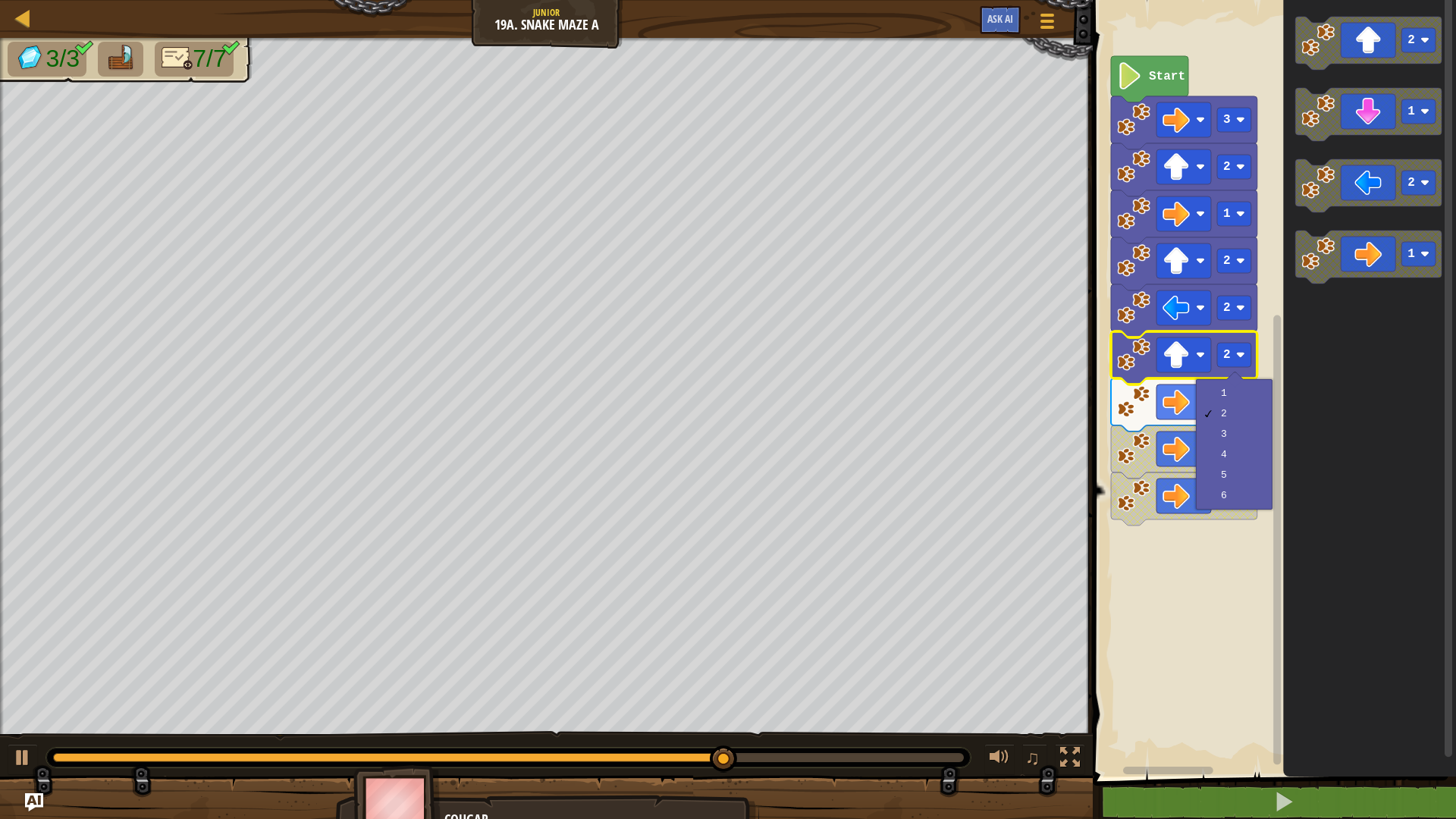
click at [1305, 344] on icon "Blockly Workspace" at bounding box center [1369, 384] width 173 height 784
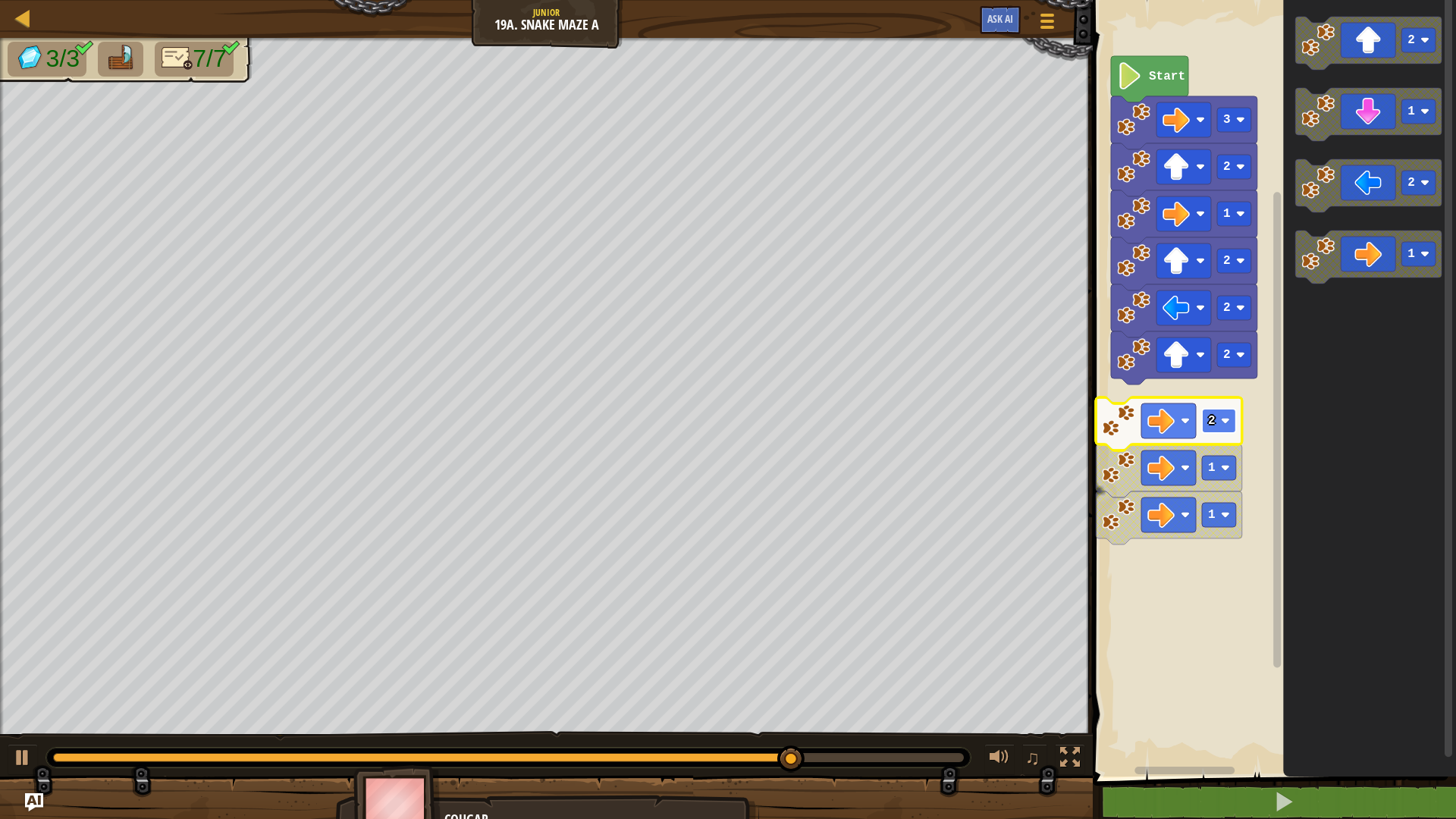
click at [1220, 412] on rect "Blockly Workspace" at bounding box center [1219, 421] width 34 height 25
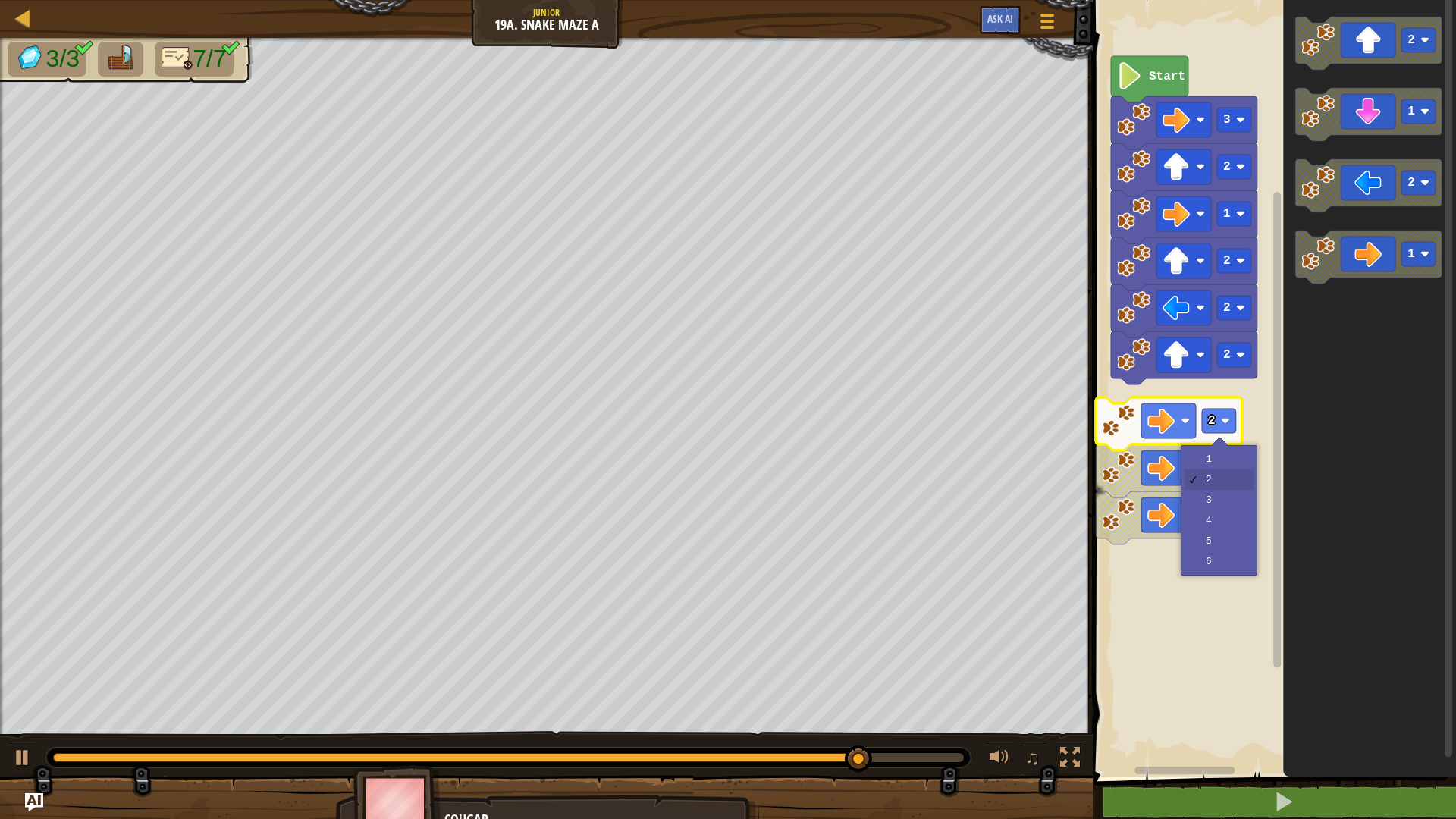
drag, startPoint x: 1196, startPoint y: 482, endPoint x: 1198, endPoint y: 475, distance: 7.3
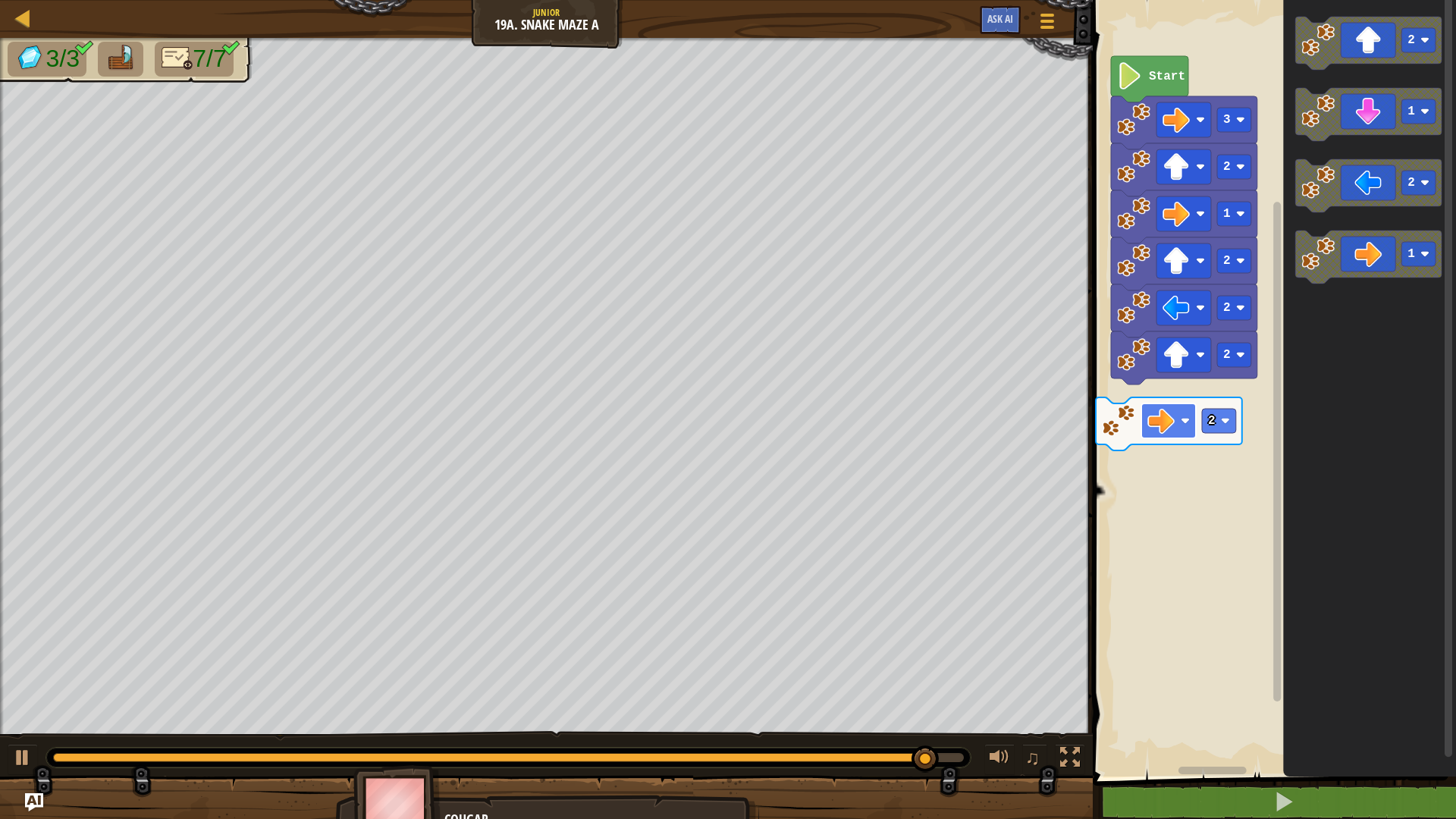
click at [1179, 411] on rect "Blockly Workspace" at bounding box center [1168, 421] width 55 height 35
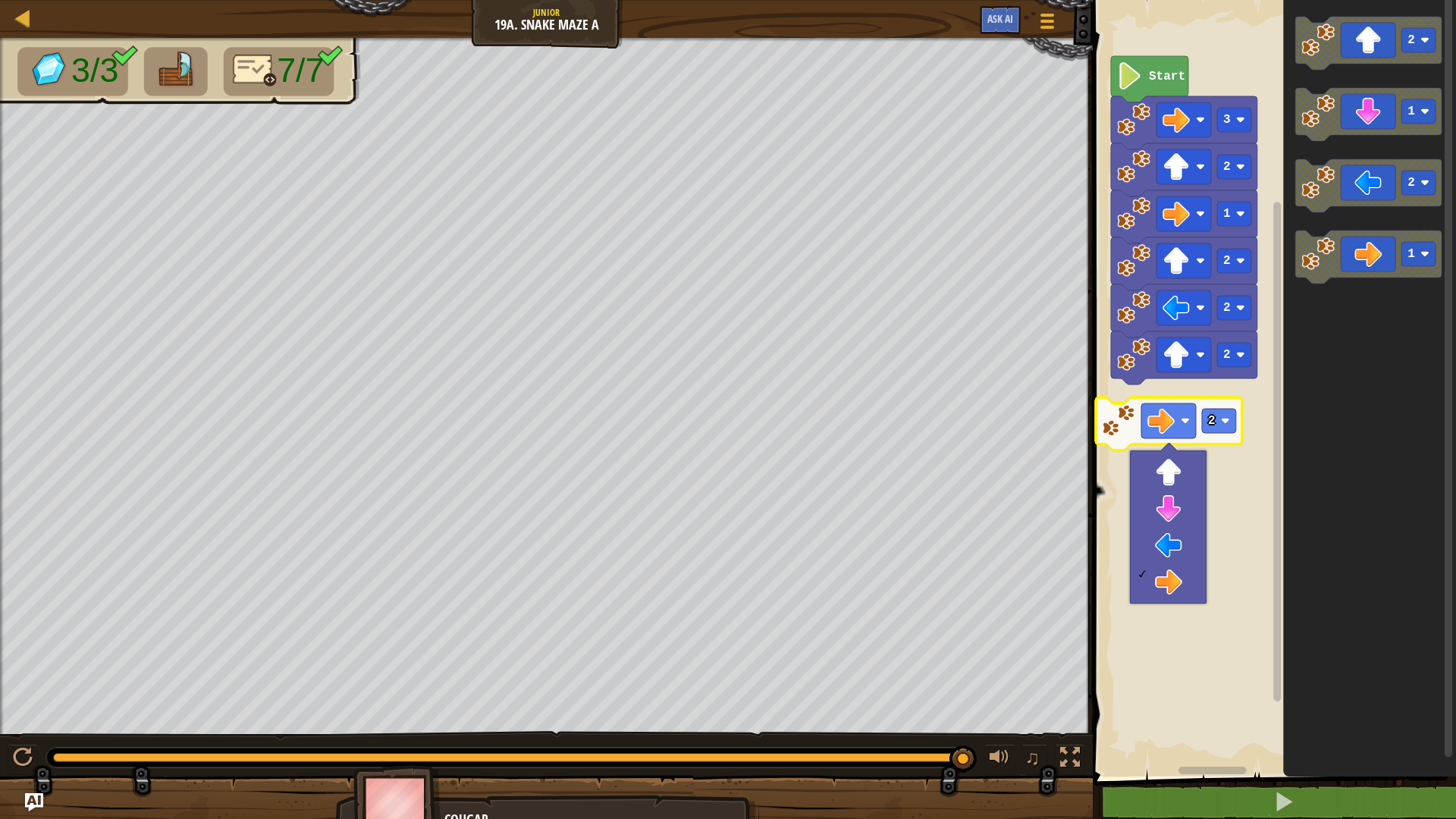
click at [1251, 409] on rect "Blockly Workspace" at bounding box center [1272, 384] width 368 height 784
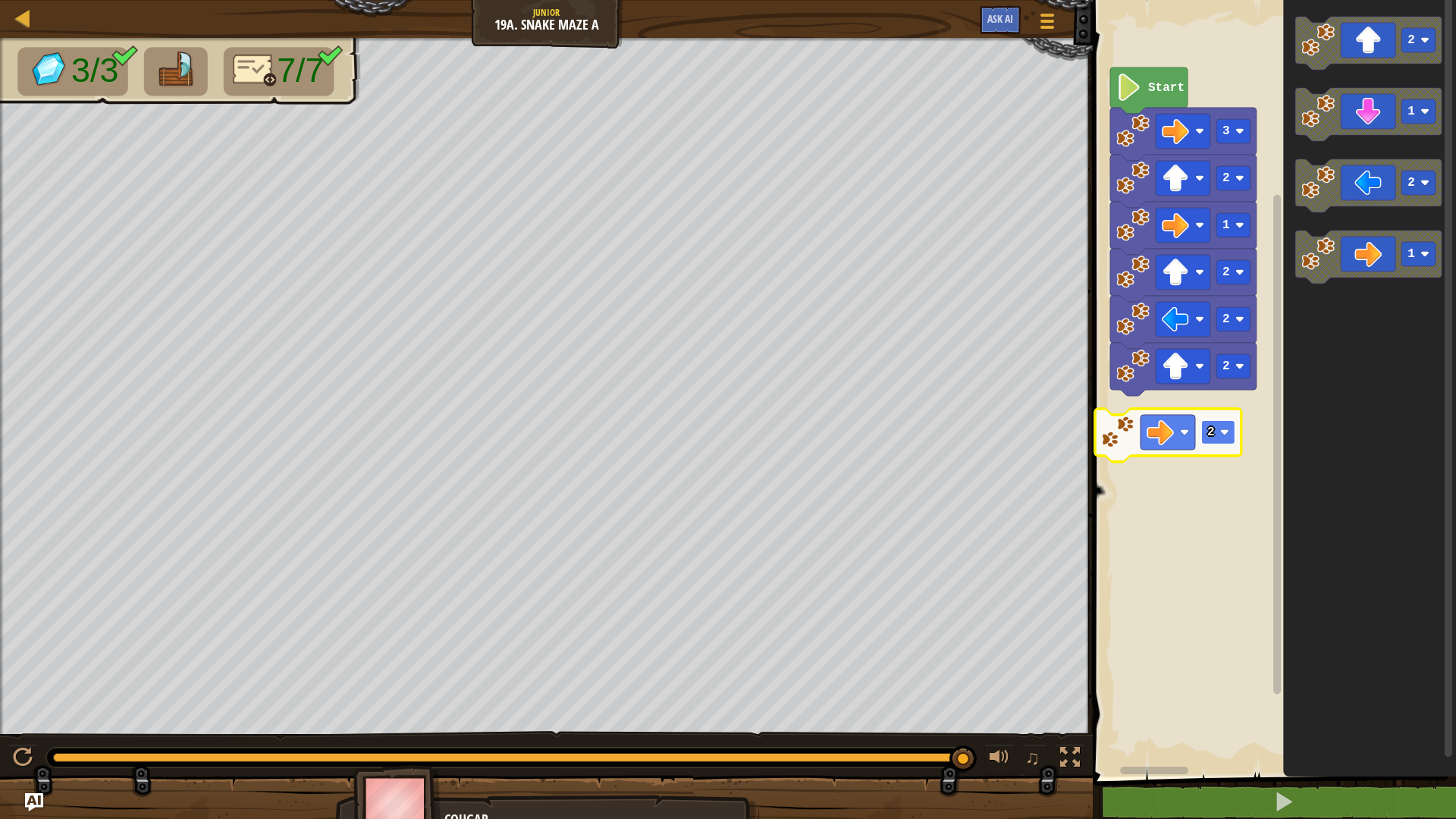
click at [1226, 431] on image "Blockly Workspace" at bounding box center [1225, 431] width 9 height 9
drag, startPoint x: 1200, startPoint y: 501, endPoint x: 1218, endPoint y: 488, distance: 22.2
click at [1221, 441] on rect "Blockly Workspace" at bounding box center [1218, 432] width 34 height 25
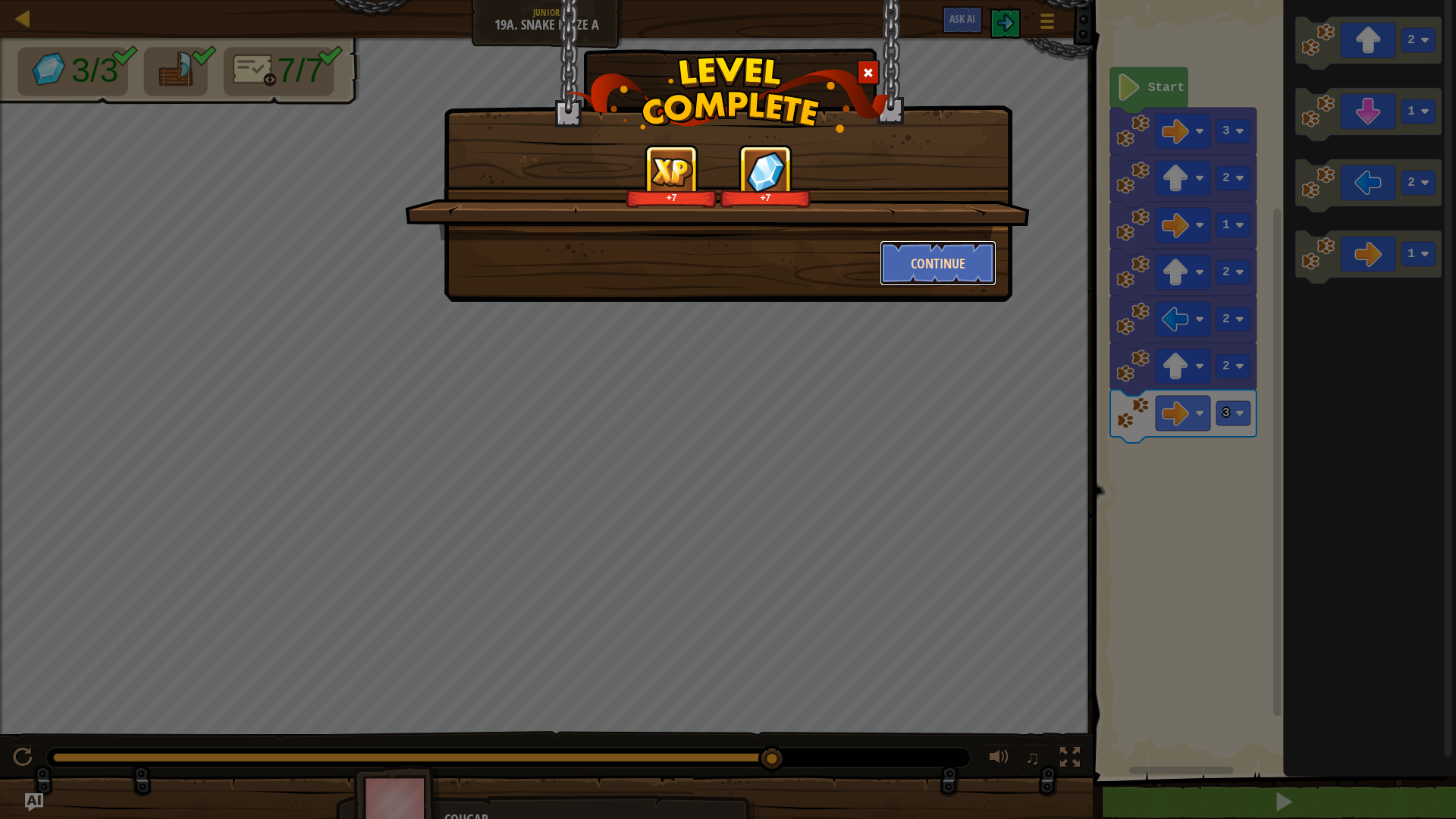
click at [941, 271] on button "Continue" at bounding box center [939, 263] width 118 height 46
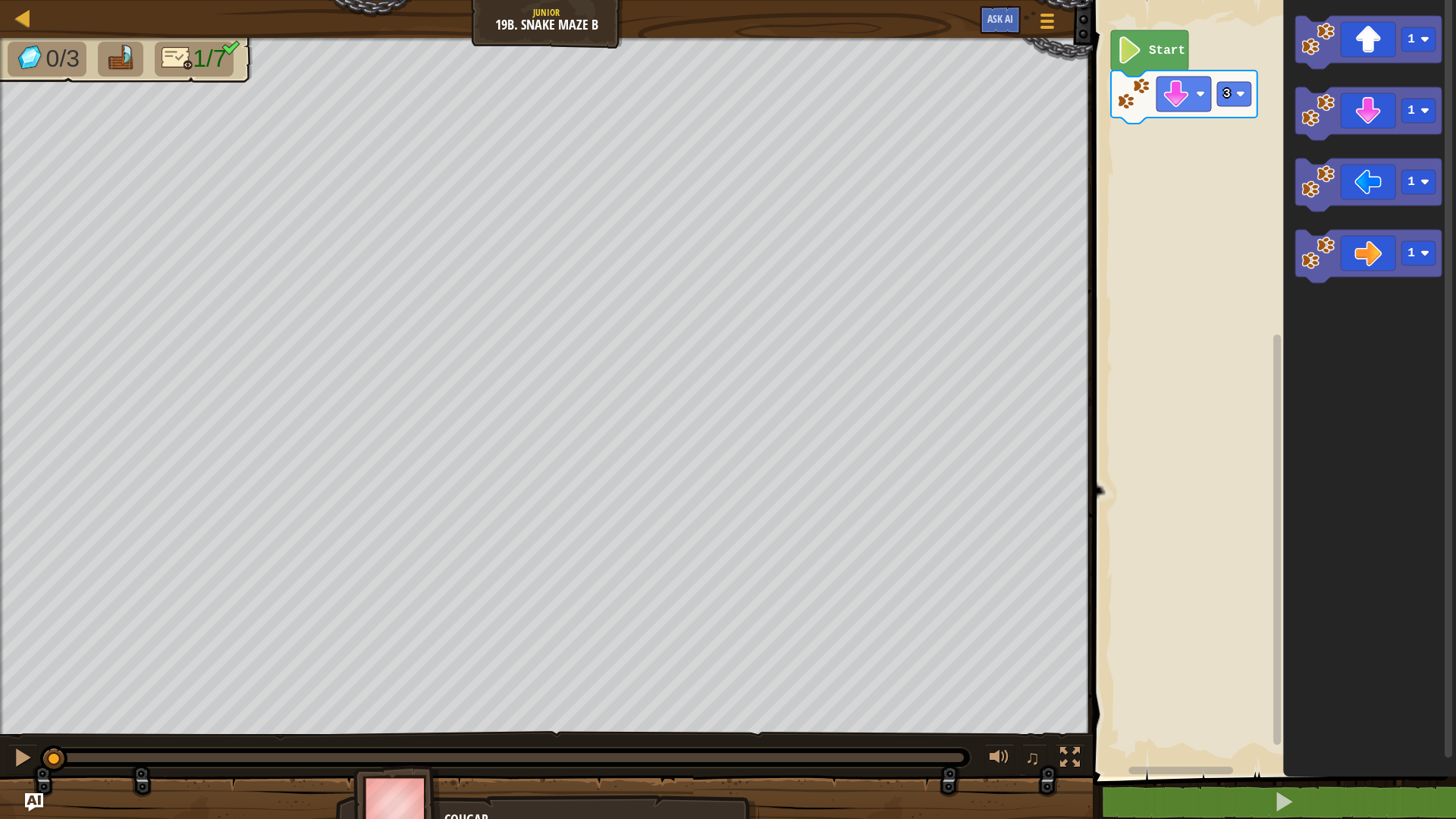
click at [1440, 256] on div "3 Start 1 1 1 1" at bounding box center [1272, 384] width 368 height 784
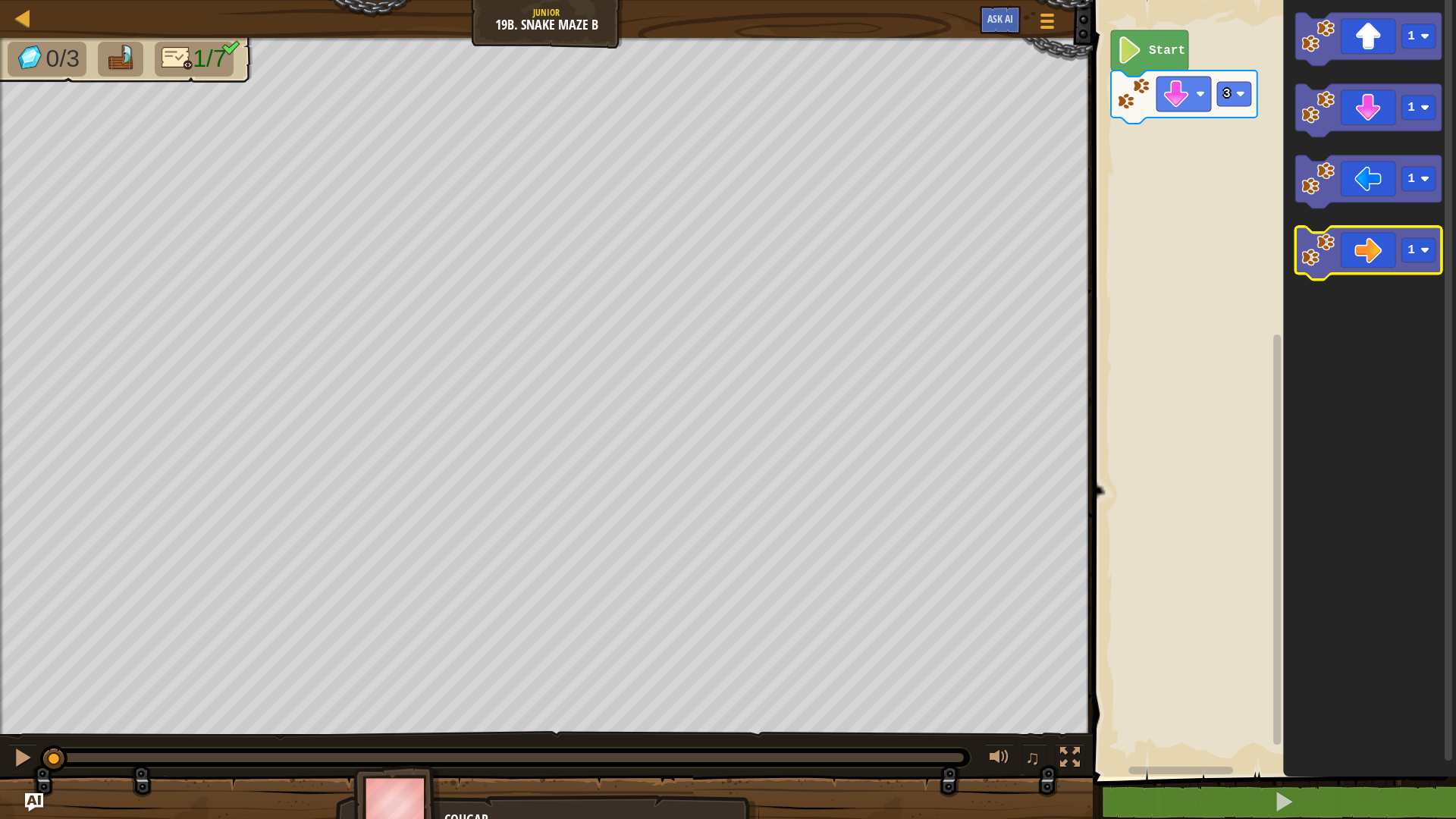
click at [1437, 251] on icon "Blockly Workspace" at bounding box center [1368, 253] width 146 height 53
click at [1419, 249] on rect "Blockly Workspace" at bounding box center [1418, 250] width 34 height 25
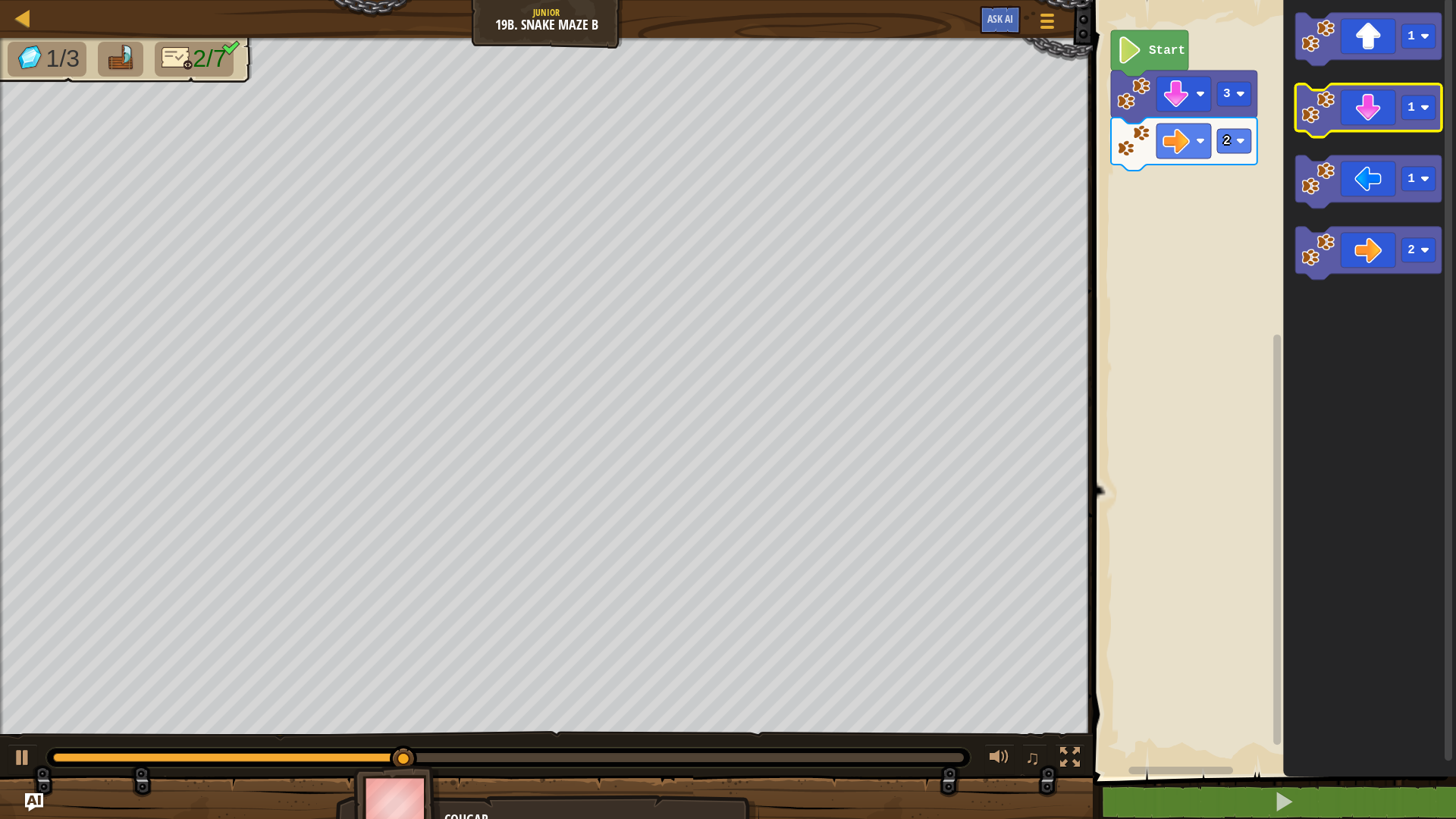
click at [1349, 119] on icon "Blockly Workspace" at bounding box center [1368, 111] width 146 height 53
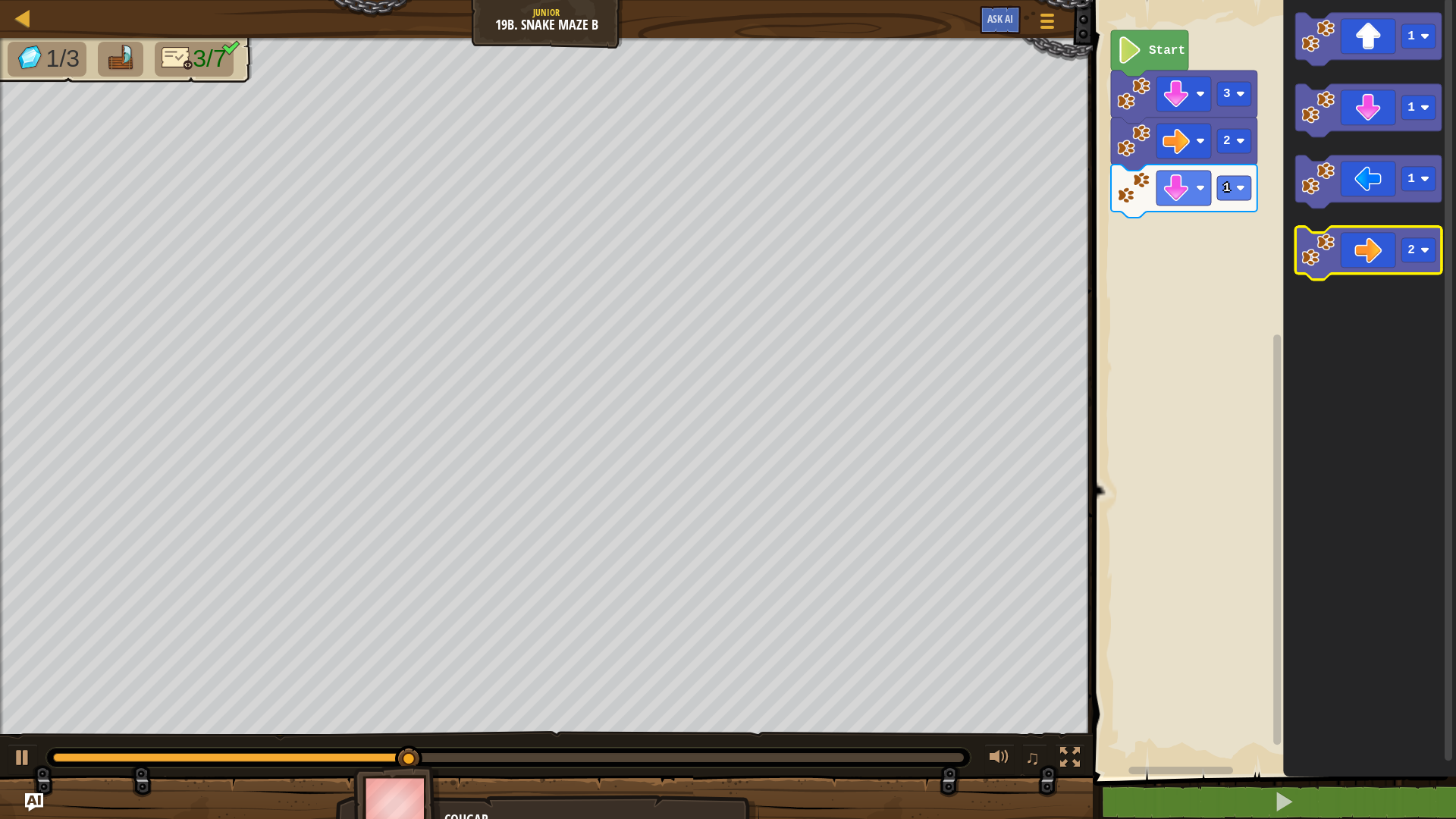
click at [1374, 262] on icon "Blockly Workspace" at bounding box center [1368, 253] width 146 height 53
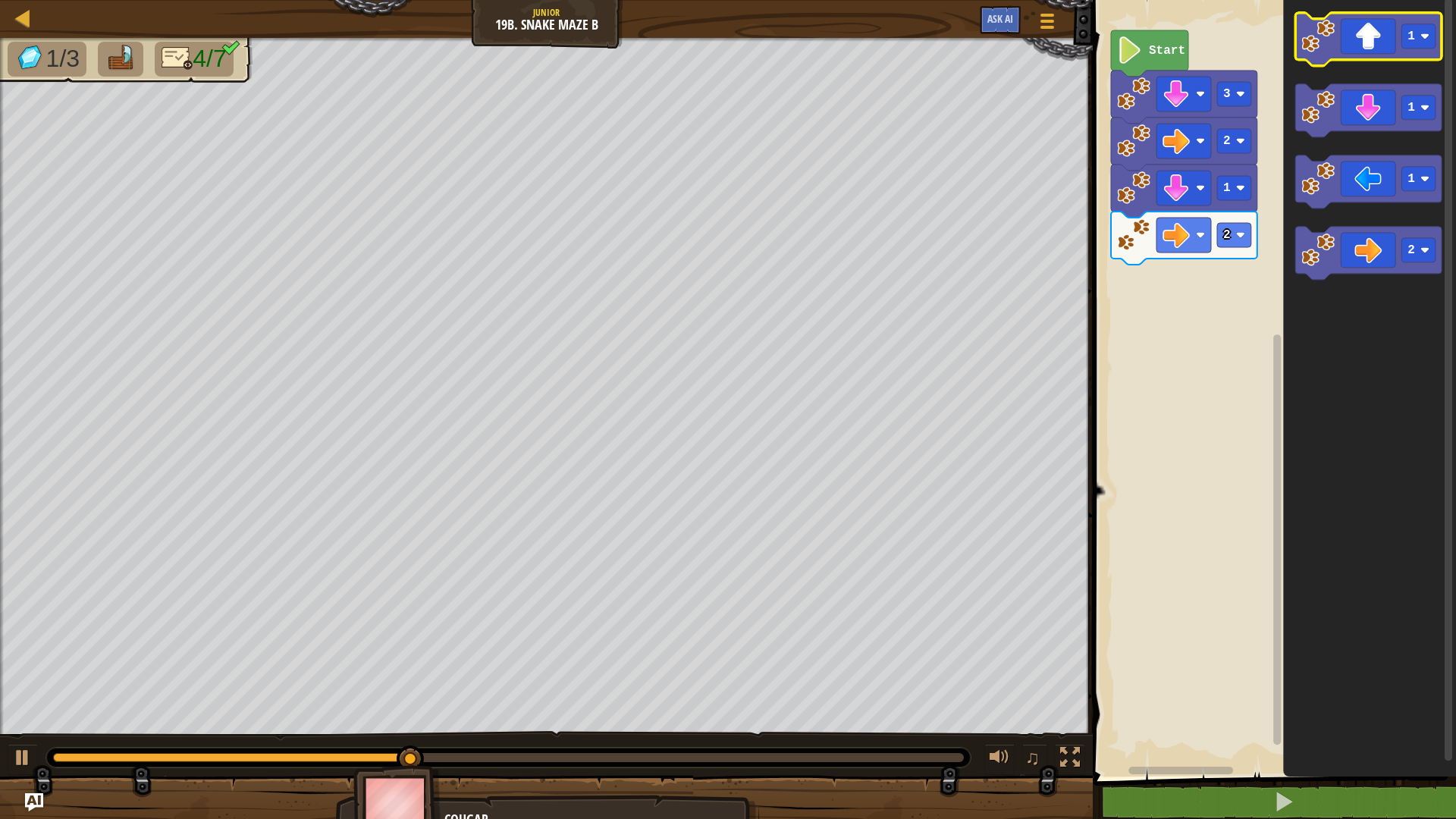
click at [1365, 34] on icon "Blockly Workspace" at bounding box center [1368, 40] width 146 height 53
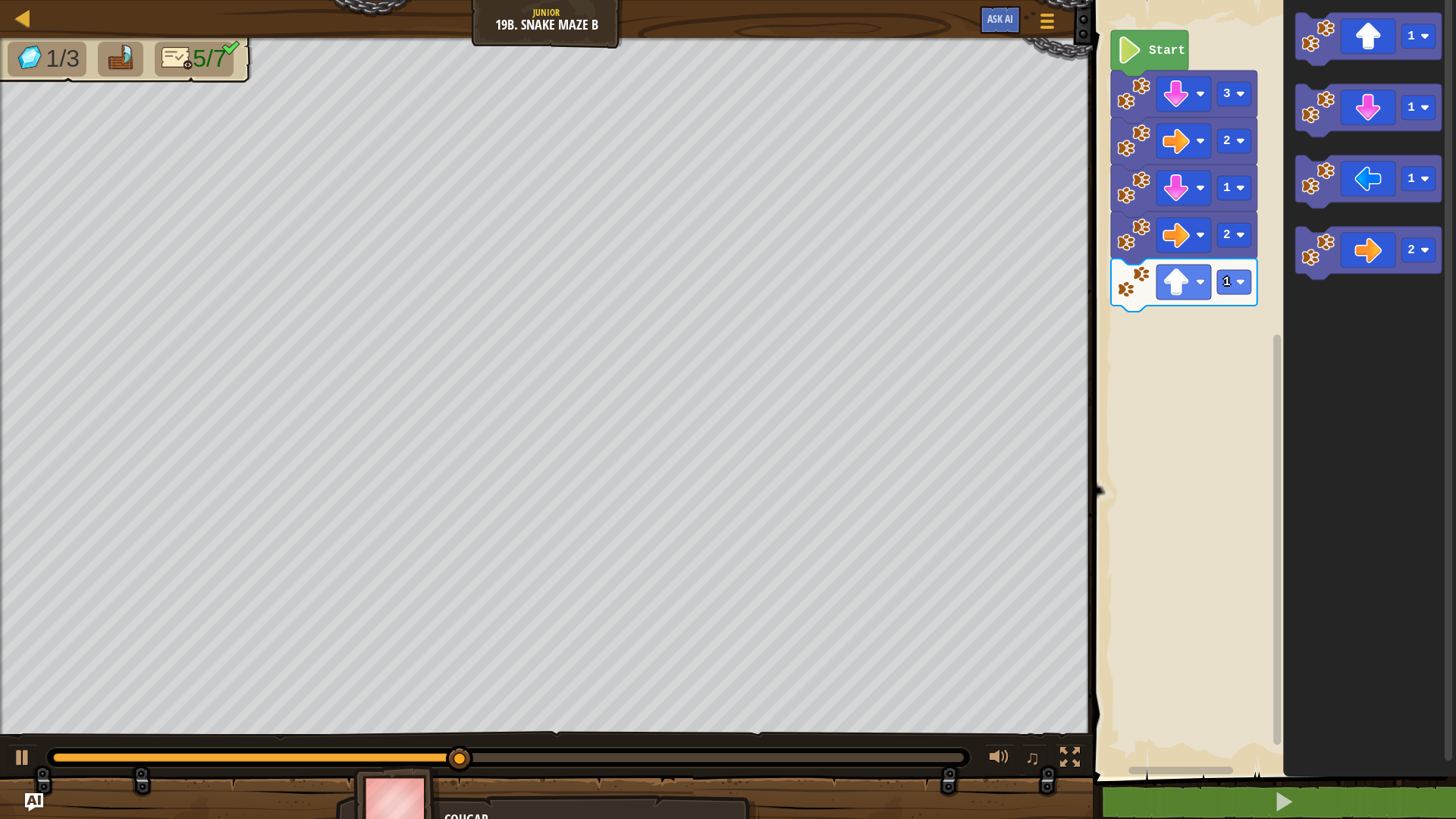
click at [1244, 264] on icon "Blockly Workspace" at bounding box center [1184, 285] width 146 height 53
click at [1236, 295] on icon "Blockly Workspace" at bounding box center [1184, 285] width 146 height 53
click at [1237, 294] on rect "Blockly Workspace" at bounding box center [1234, 282] width 34 height 25
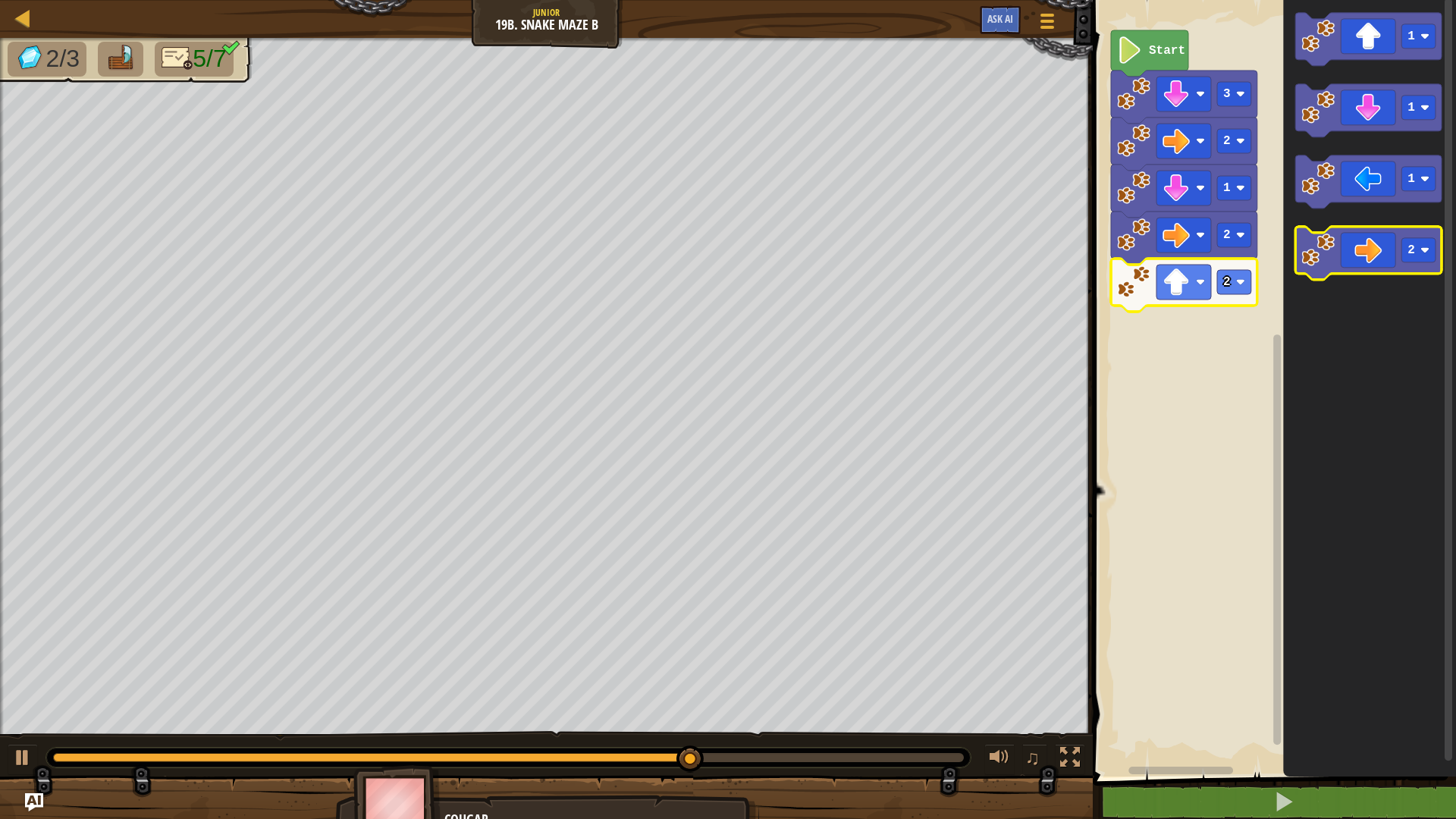
click at [1372, 257] on icon "Blockly Workspace" at bounding box center [1368, 253] width 146 height 53
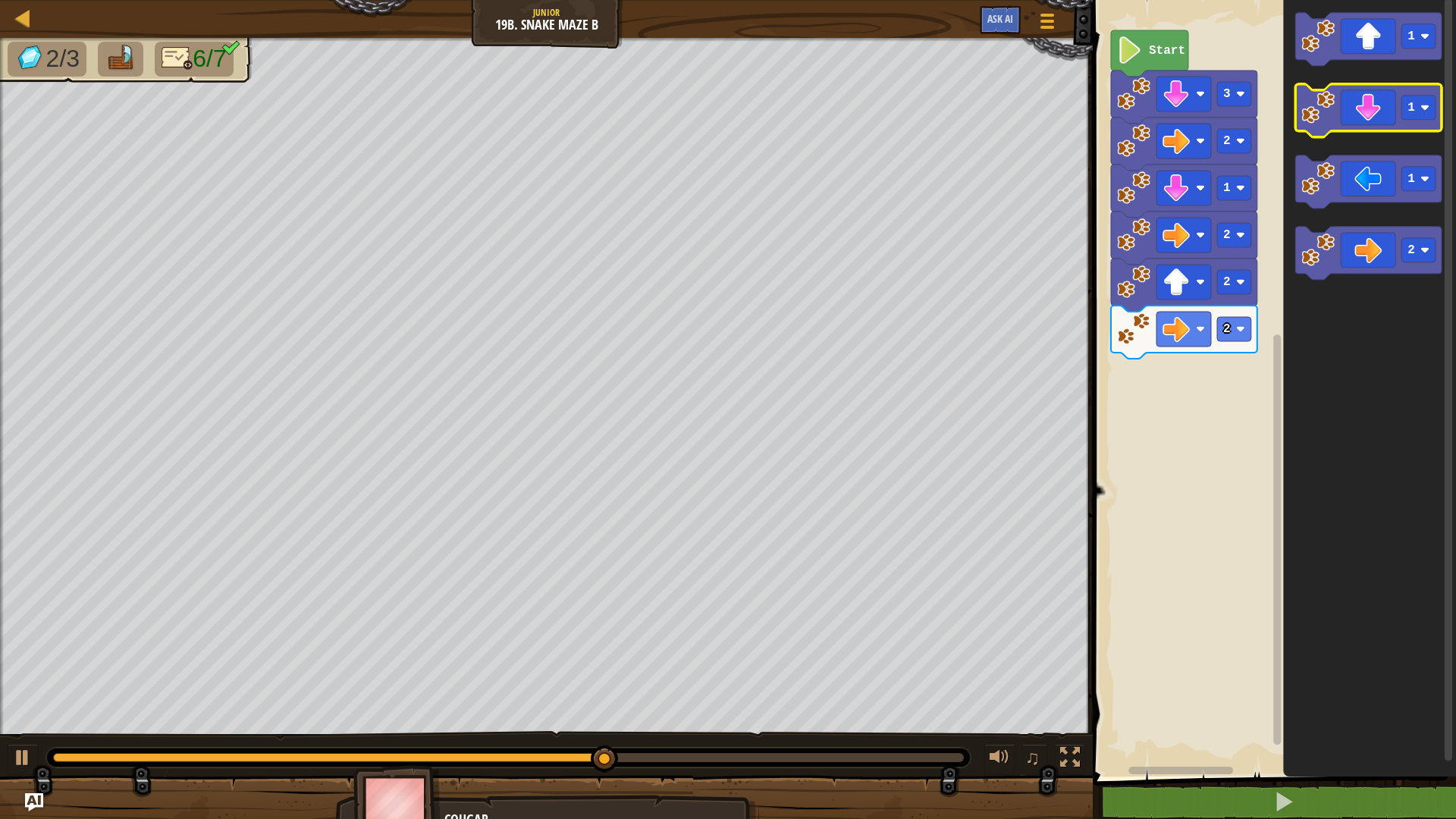
click at [1401, 119] on icon "Blockly Workspace" at bounding box center [1368, 111] width 146 height 53
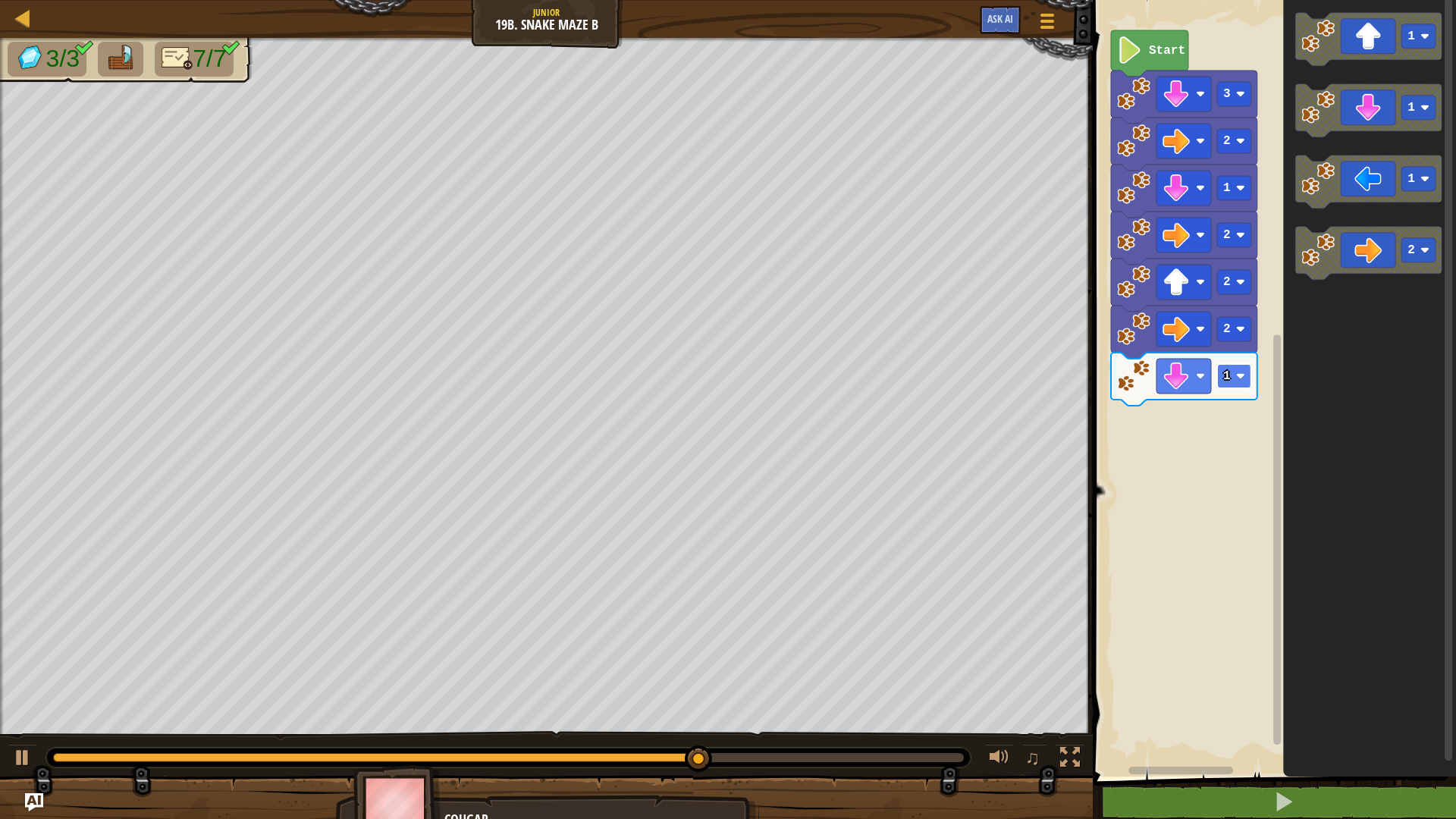
click at [1231, 380] on rect "Blockly Workspace" at bounding box center [1234, 376] width 34 height 25
click at [22, 690] on div at bounding box center [23, 757] width 19 height 19
drag, startPoint x: 78, startPoint y: 764, endPoint x: 149, endPoint y: 794, distance: 77.1
click at [69, 690] on div at bounding box center [508, 757] width 924 height 19
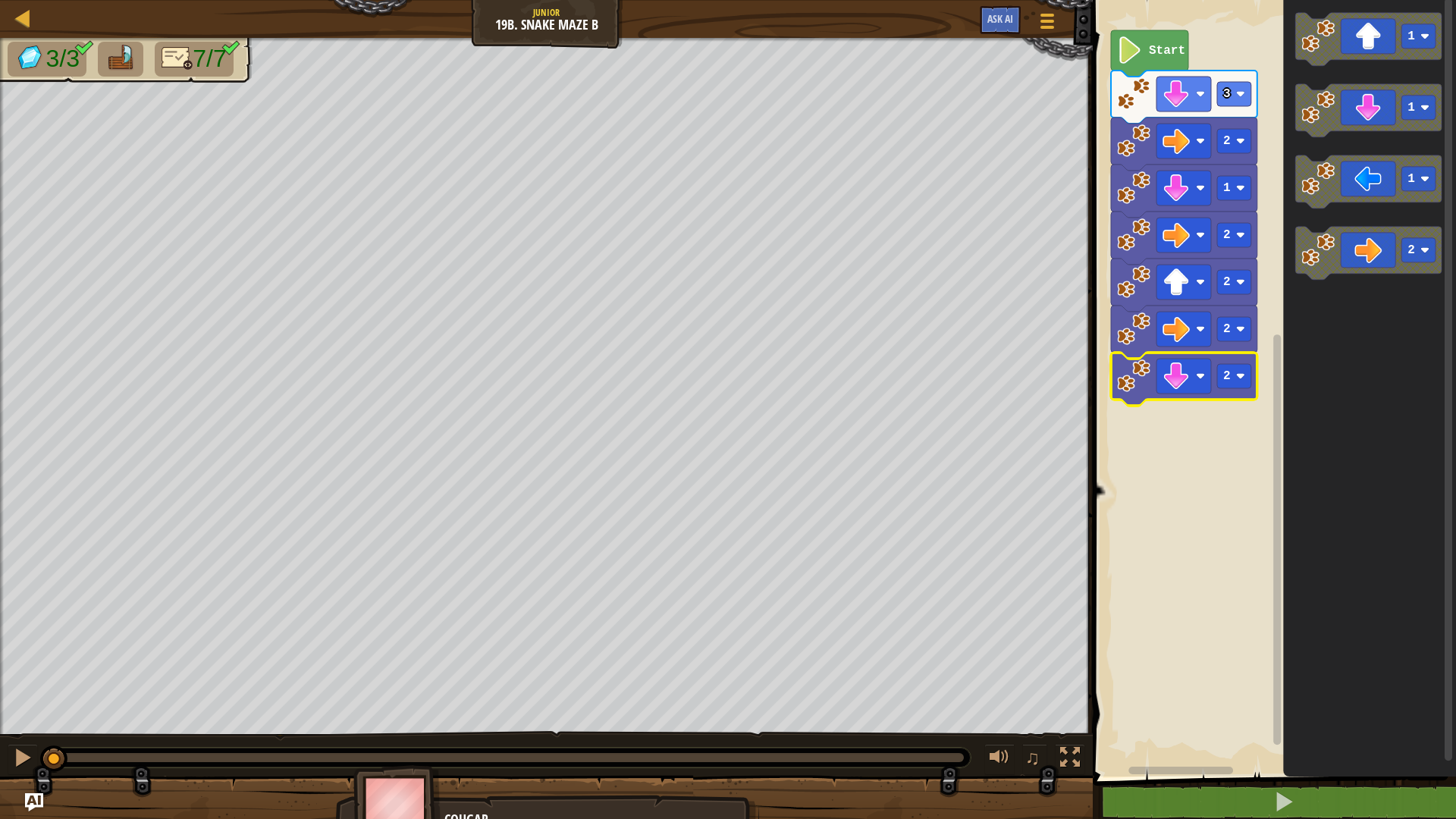
drag, startPoint x: 738, startPoint y: 756, endPoint x: 25, endPoint y: 791, distance: 713.9
click at [11, 690] on div "3/3 7/7 ♫ Cougar" at bounding box center [728, 437] width 1456 height 799
click at [18, 690] on div at bounding box center [23, 757] width 19 height 19
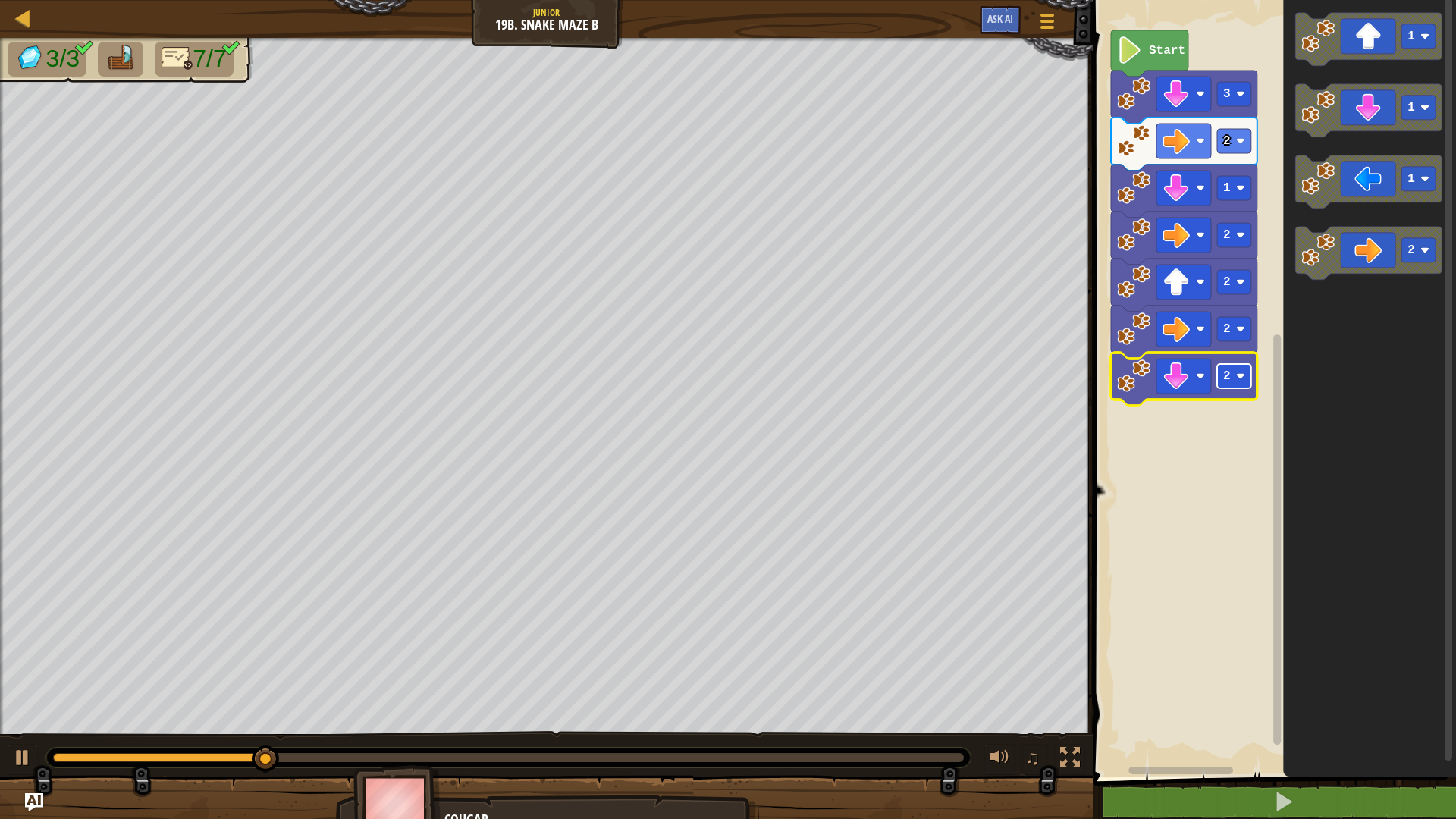
click at [1217, 382] on rect "Blockly Workspace" at bounding box center [1234, 376] width 34 height 25
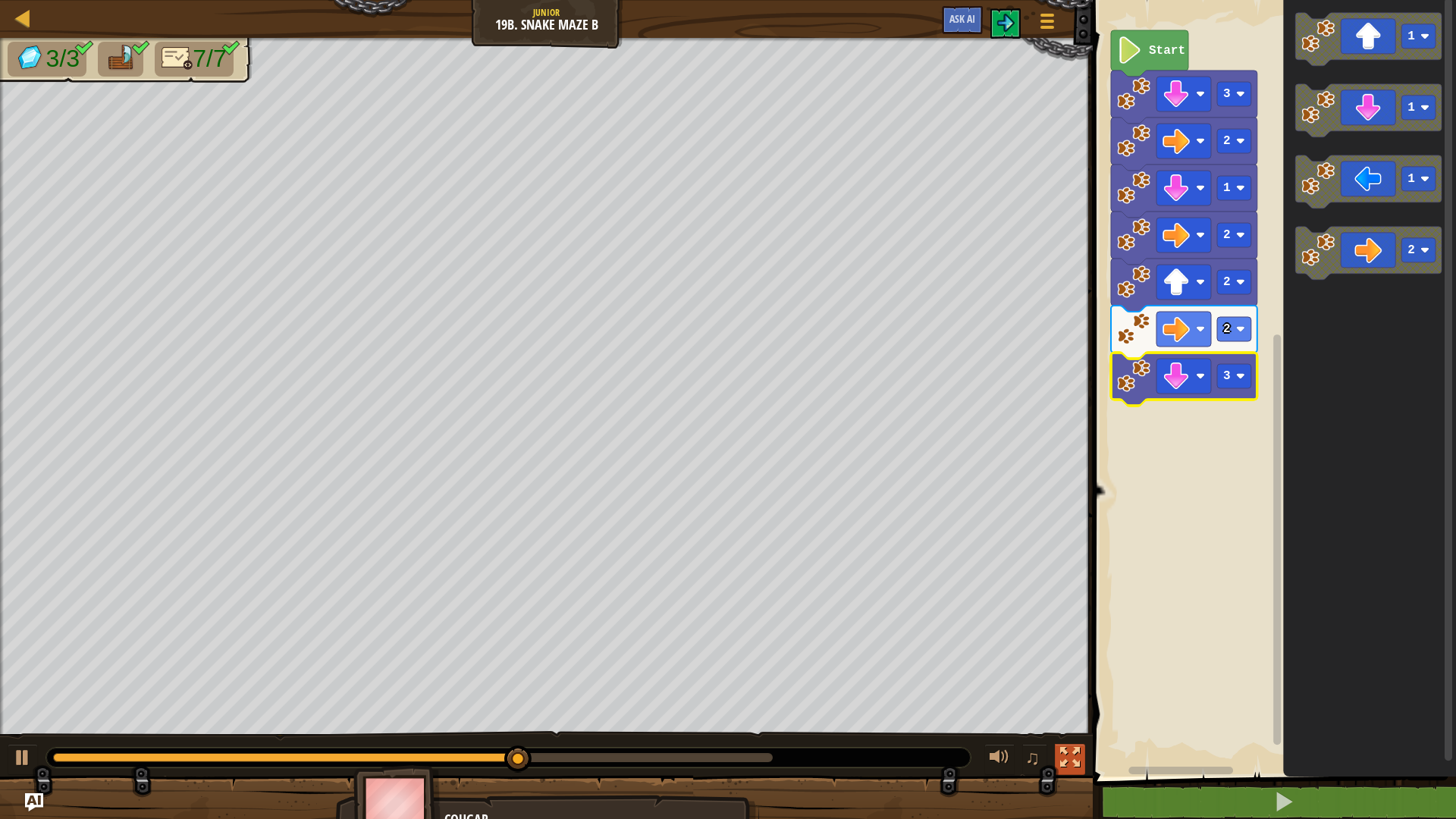
click at [1082, 690] on button at bounding box center [1070, 758] width 31 height 31
